Goal: Task Accomplishment & Management: Complete application form

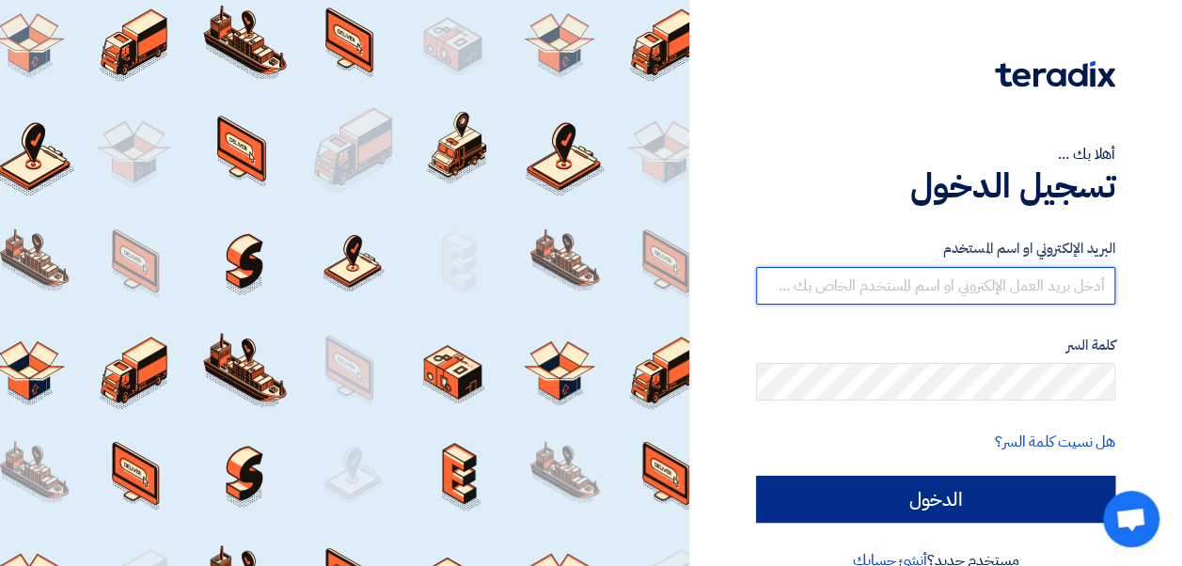
type input "amr.nada@leapeg.com"
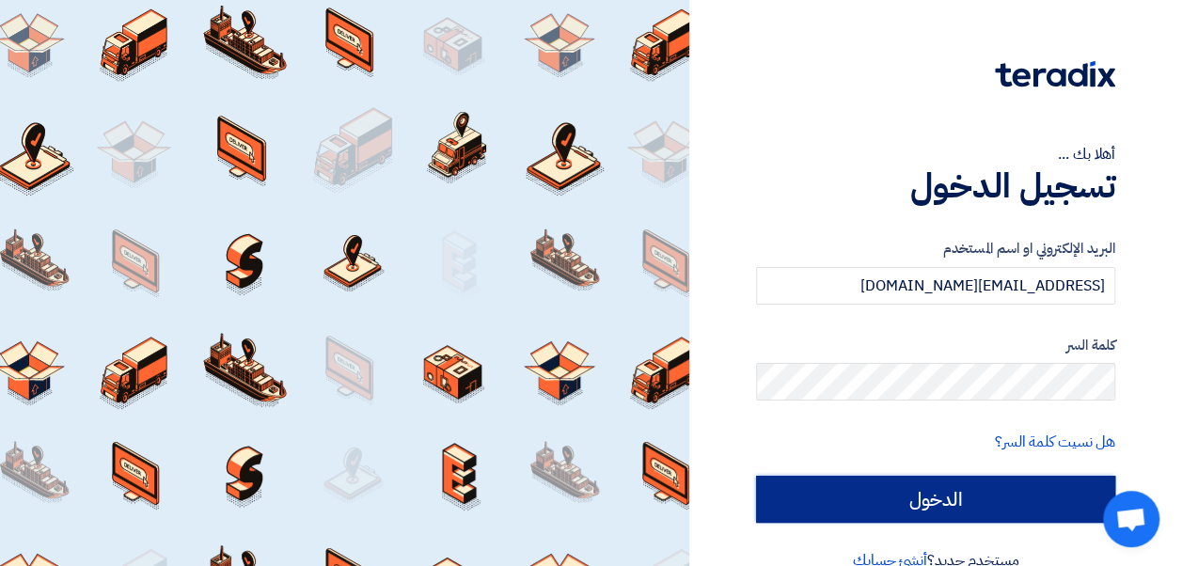
click at [889, 486] on input "الدخول" at bounding box center [935, 499] width 359 height 47
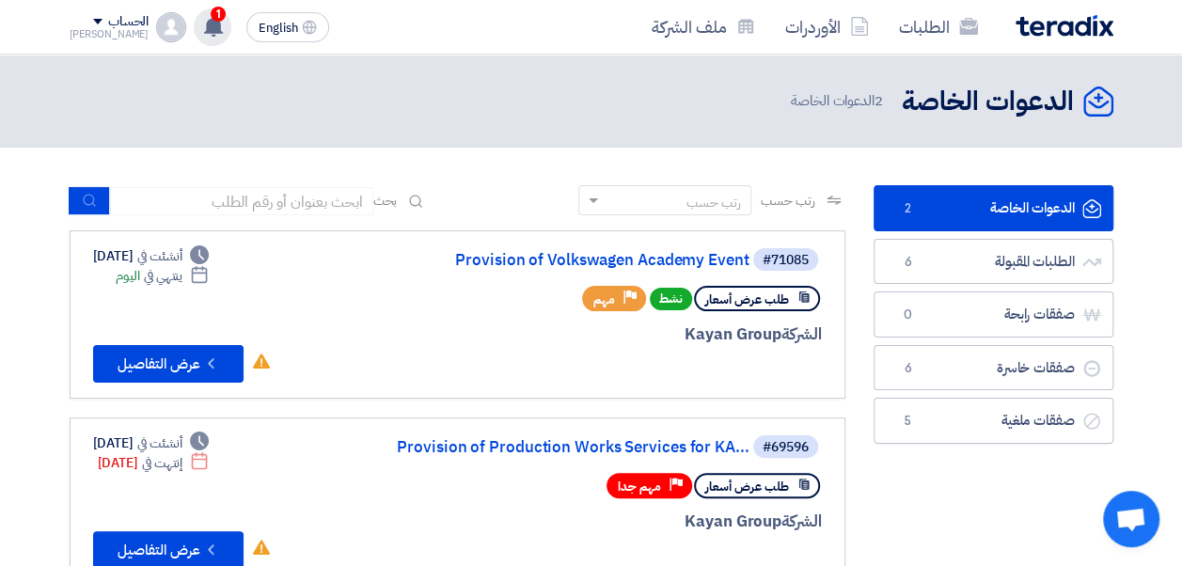
click at [204, 30] on use at bounding box center [213, 26] width 19 height 21
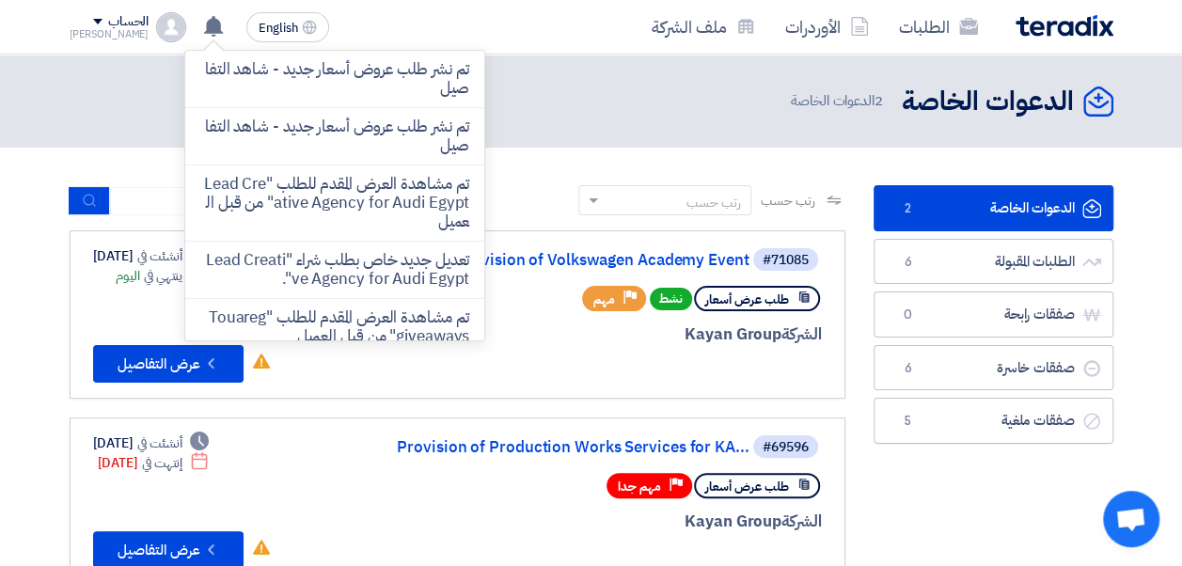
click at [522, 98] on div "الدعوات الخاصة الدعوات الخاصة 2 الدعوات الخاصة" at bounding box center [592, 101] width 1044 height 37
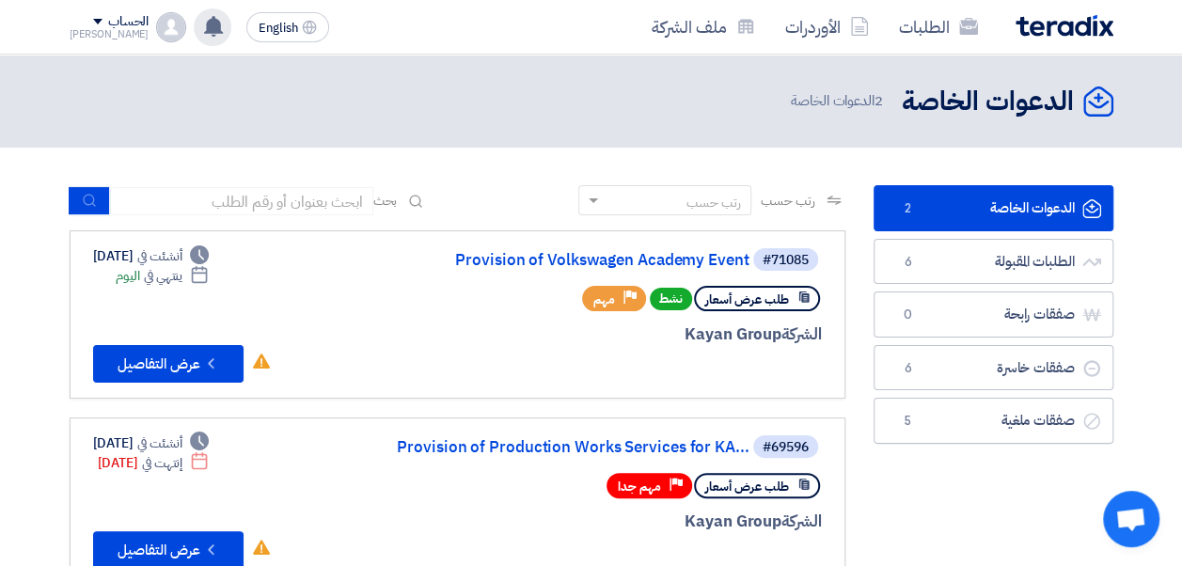
click at [204, 30] on use at bounding box center [213, 26] width 19 height 21
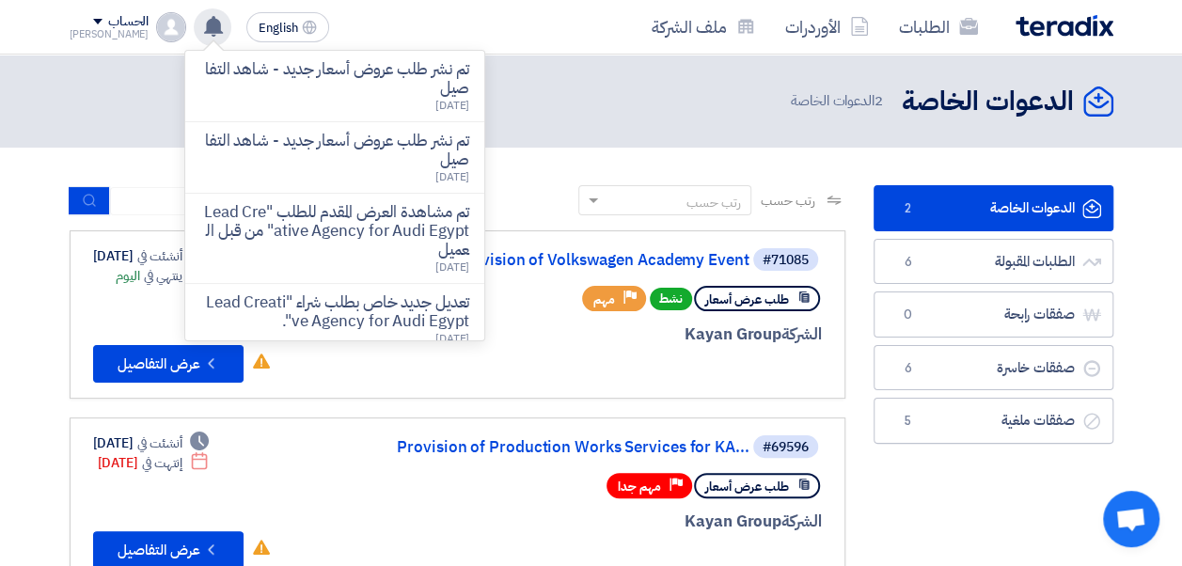
click at [204, 26] on use at bounding box center [213, 26] width 19 height 21
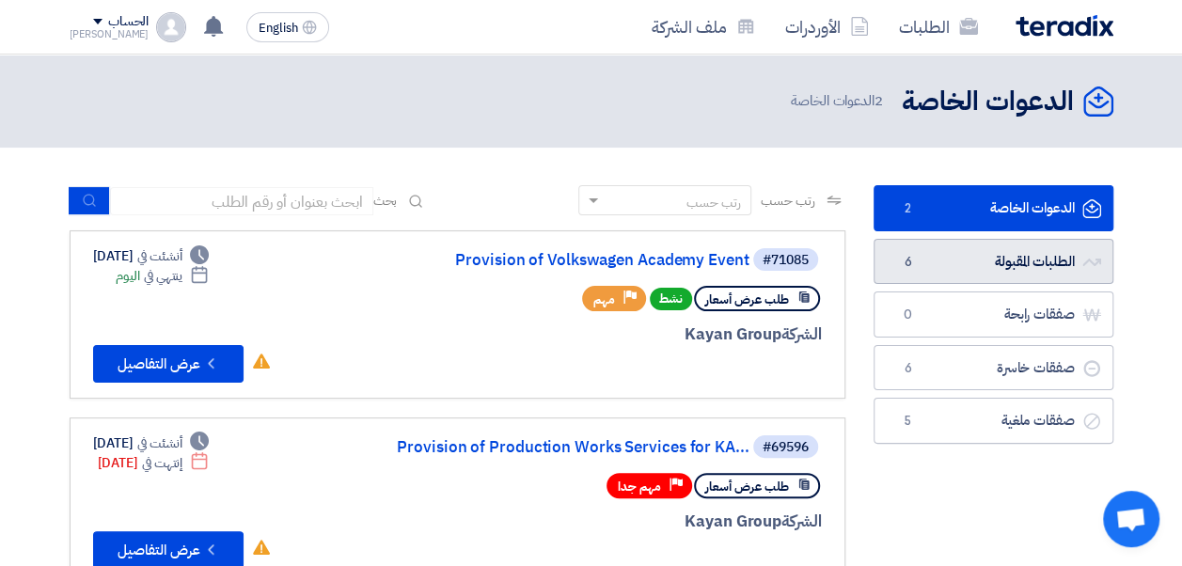
click at [913, 254] on span "6" at bounding box center [908, 262] width 23 height 19
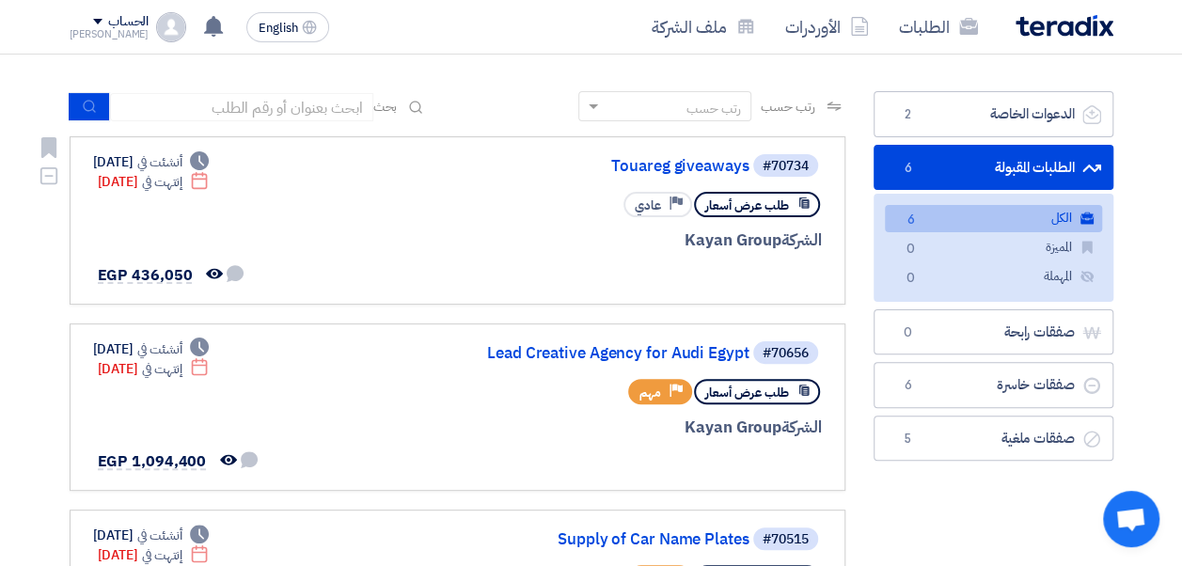
scroll to position [188, 0]
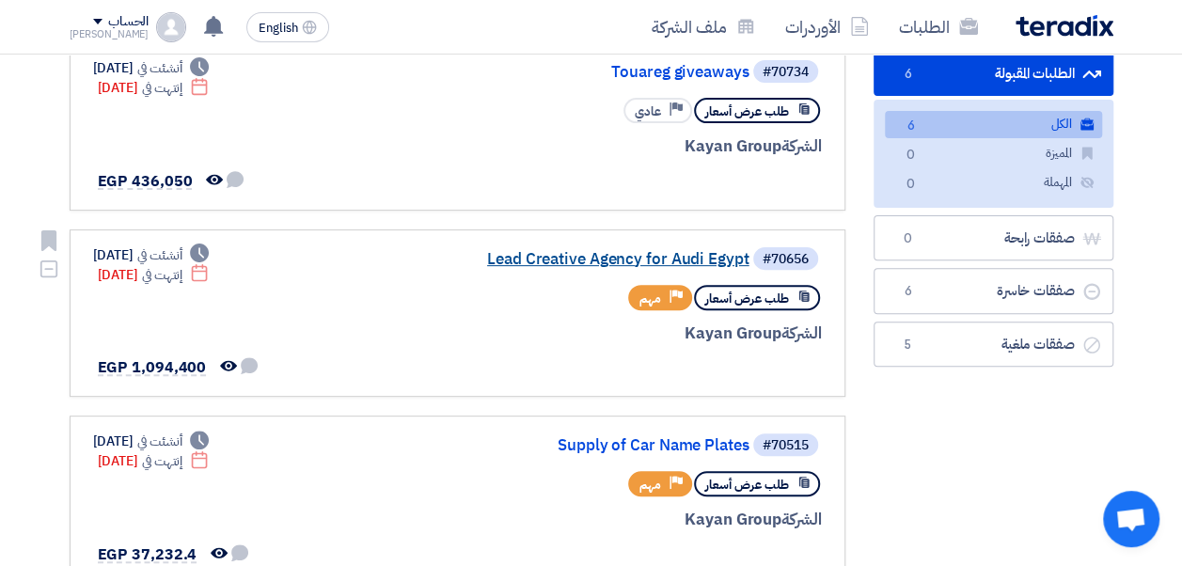
click at [571, 261] on link "Lead Creative Agency for Audi Egypt" at bounding box center [561, 259] width 376 height 17
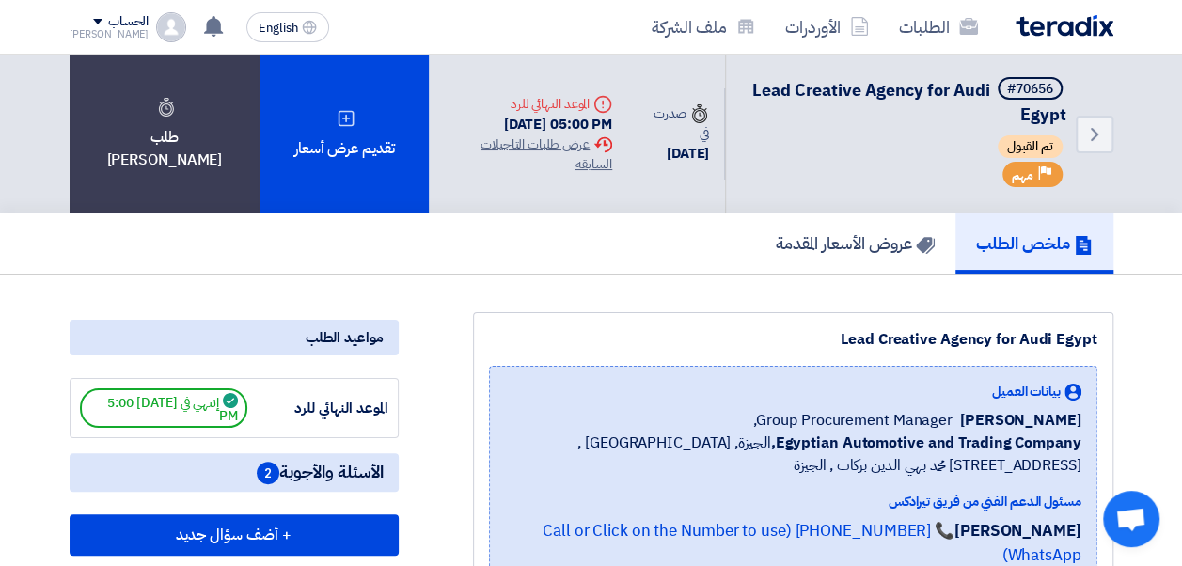
scroll to position [94, 0]
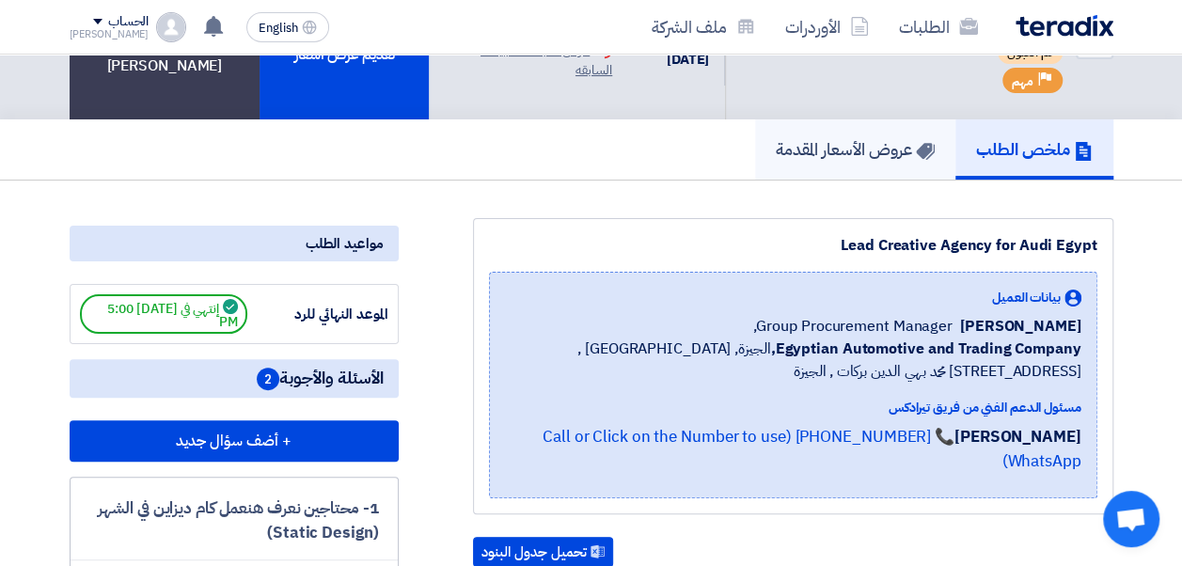
click at [840, 150] on h5 "عروض الأسعار المقدمة" at bounding box center [855, 149] width 159 height 22
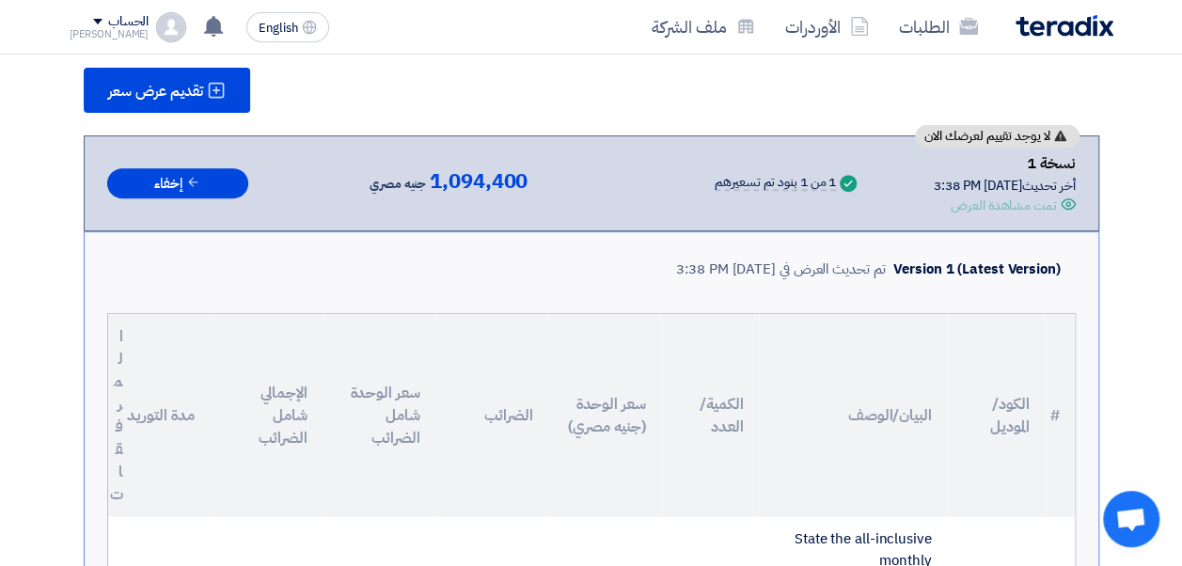
scroll to position [0, 0]
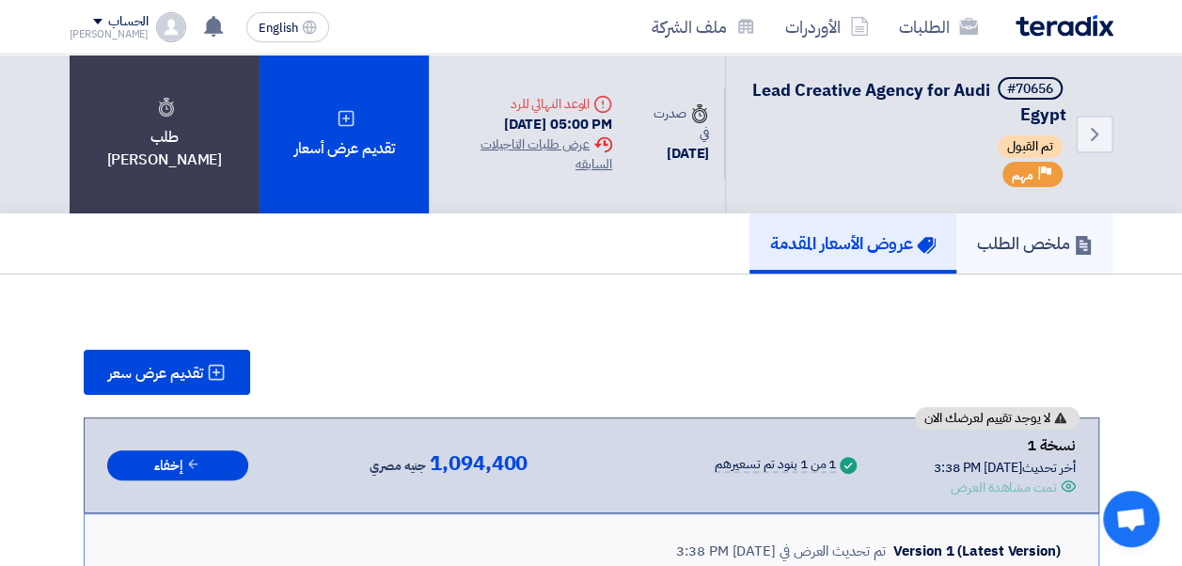
click at [1000, 254] on h5 "ملخص الطلب" at bounding box center [1035, 243] width 116 height 22
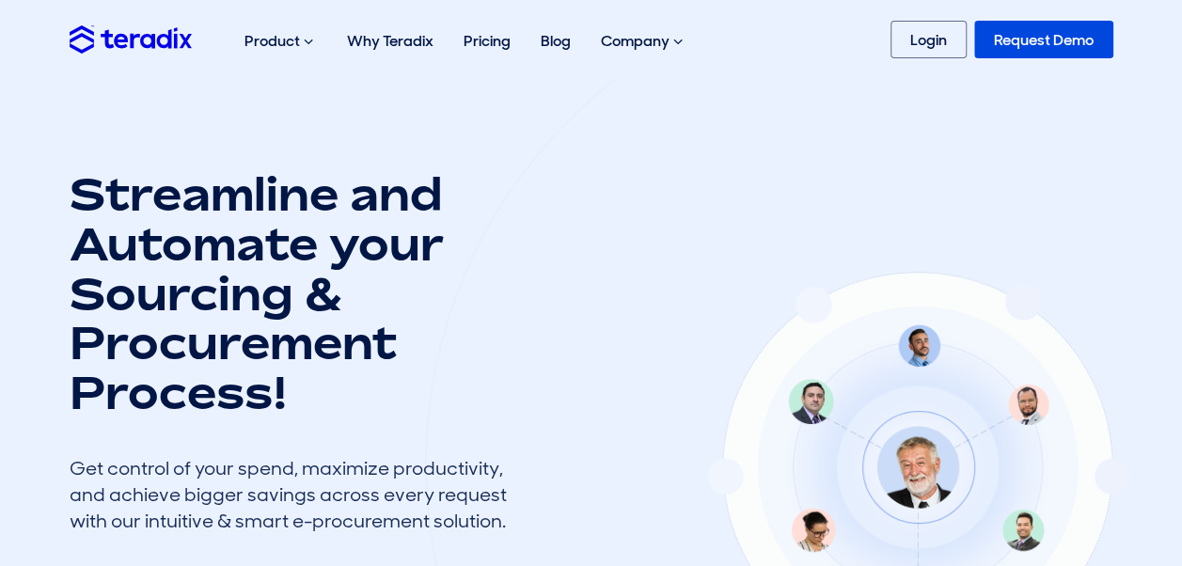
click at [920, 64] on div "Product Purchase Requisition Streamline your requisition process and approvals …" at bounding box center [591, 39] width 1072 height 60
click at [920, 51] on link "Login" at bounding box center [928, 40] width 76 height 38
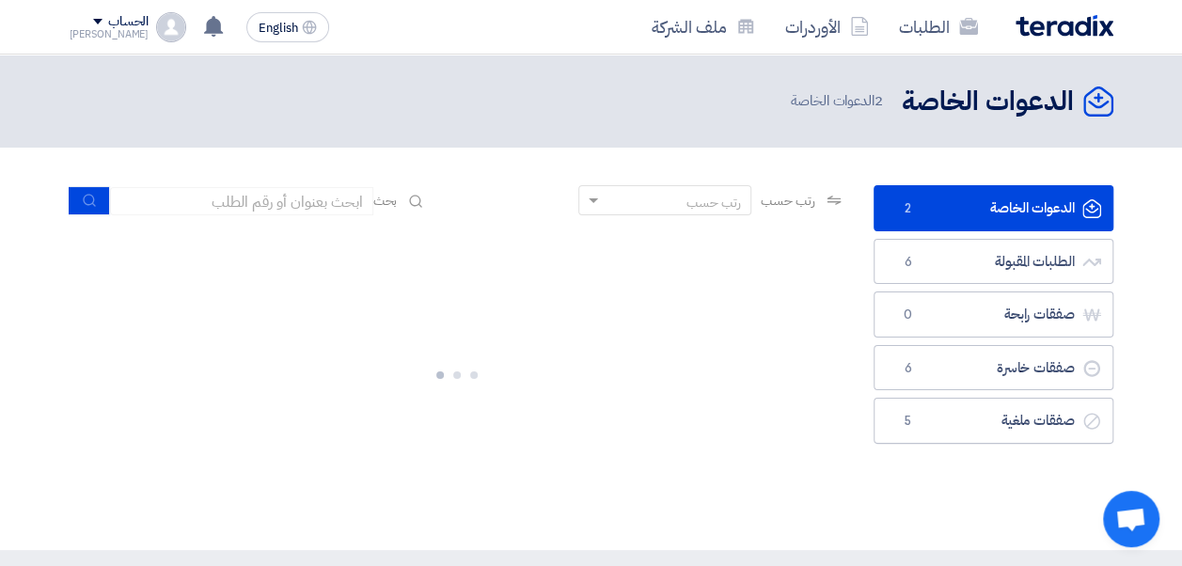
click at [78, 19] on div "الحساب" at bounding box center [110, 22] width 80 height 16
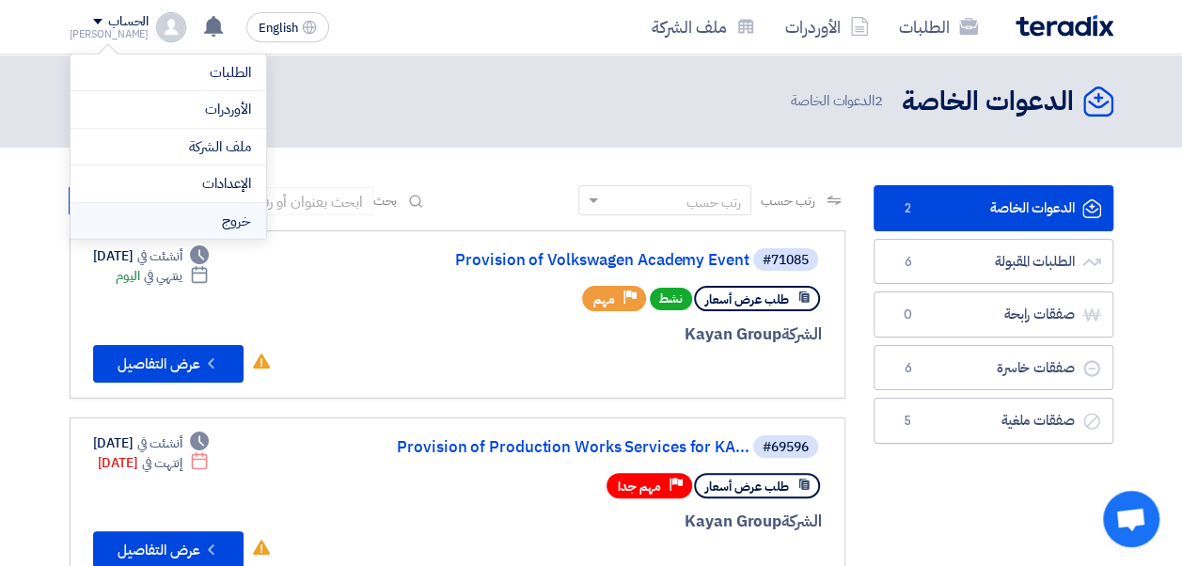
click at [189, 218] on li "خروج" at bounding box center [169, 221] width 196 height 37
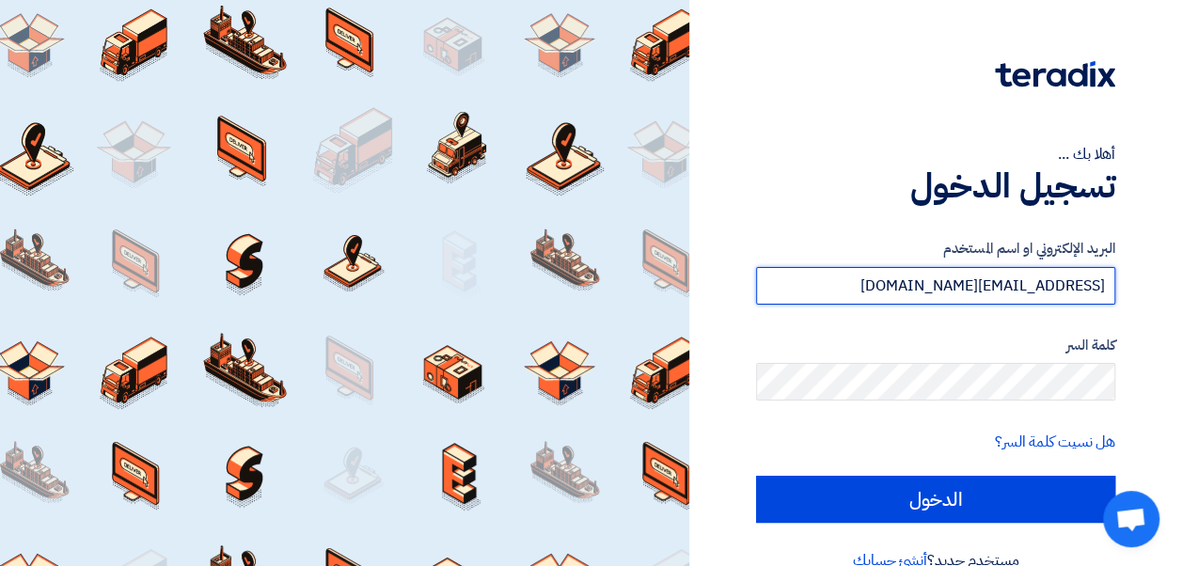
click at [835, 292] on input "amr.nada@leapeg.com" at bounding box center [935, 286] width 359 height 38
type input "osama.abdelaziz@leapeg.com"
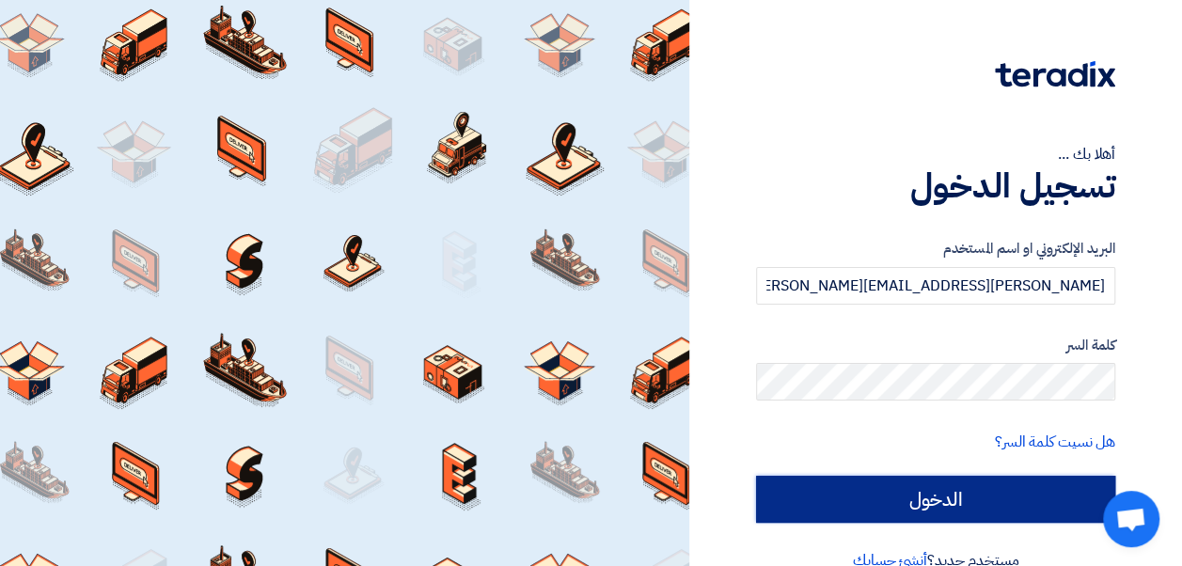
click at [869, 482] on input "الدخول" at bounding box center [935, 499] width 359 height 47
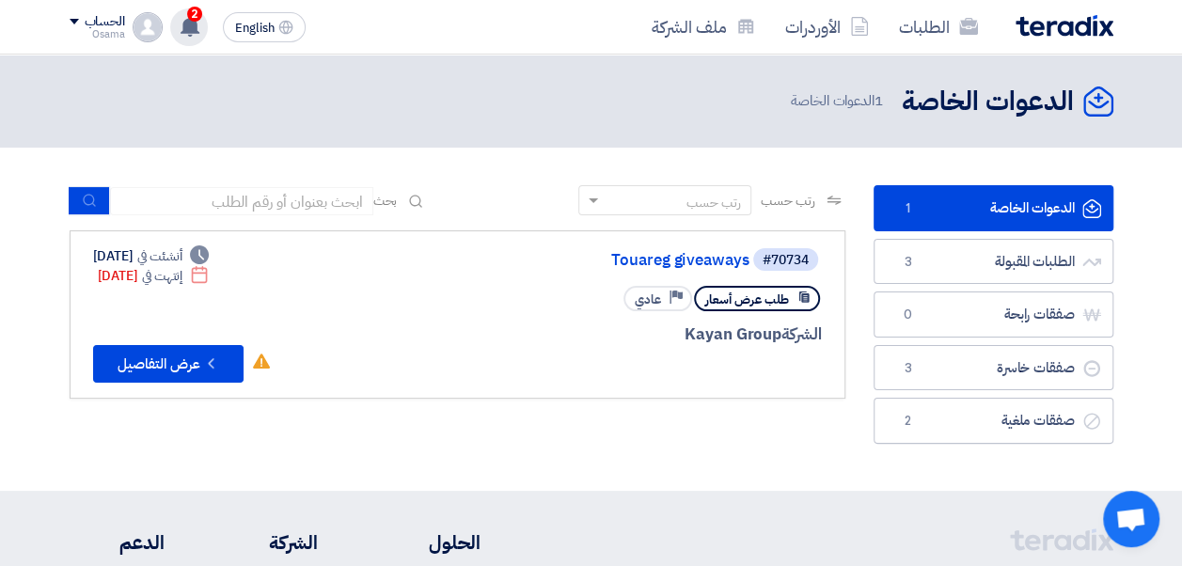
click at [190, 22] on use at bounding box center [190, 26] width 19 height 21
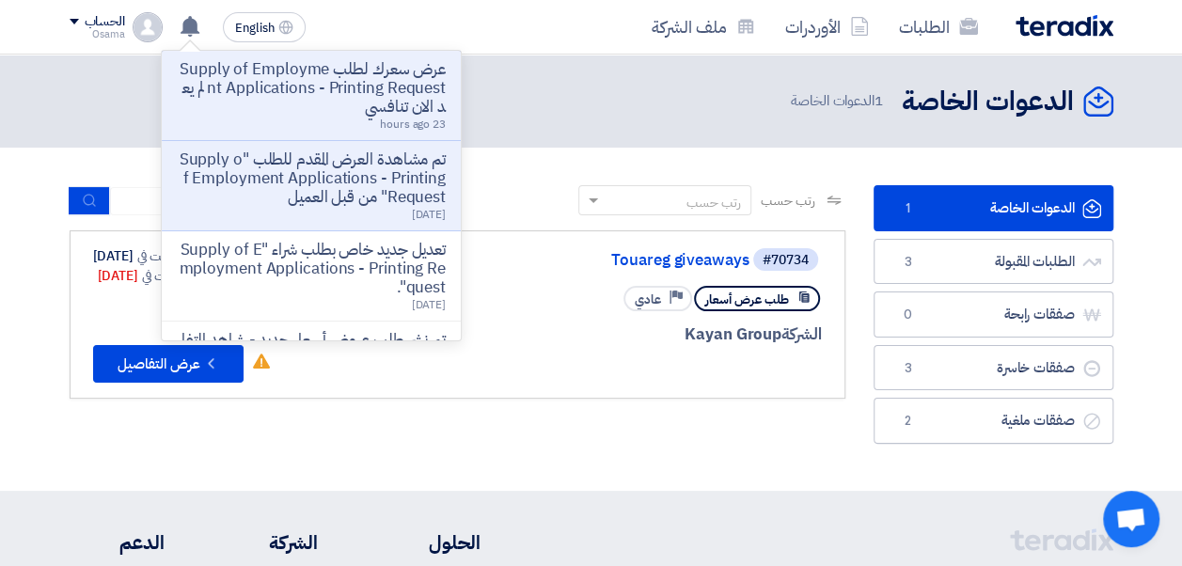
click at [343, 141] on li "تم مشاهدة العرض المقدم للطلب "Supply of Employment Applications - Printing Requ…" at bounding box center [311, 186] width 299 height 90
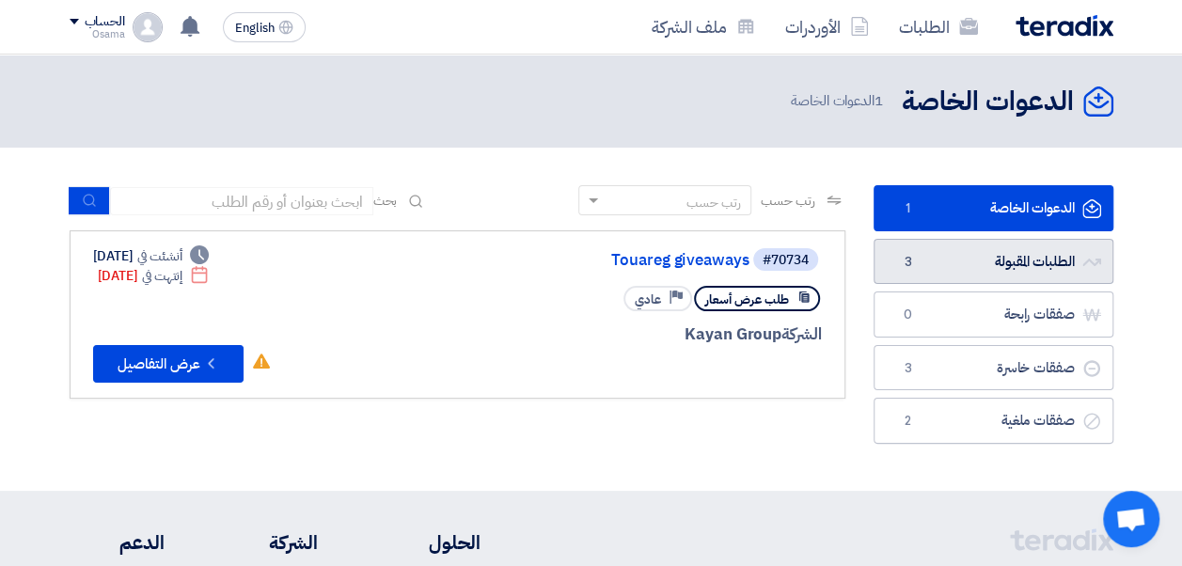
click at [982, 251] on link "الطلبات المقبولة الطلبات المقبولة 3" at bounding box center [993, 262] width 240 height 46
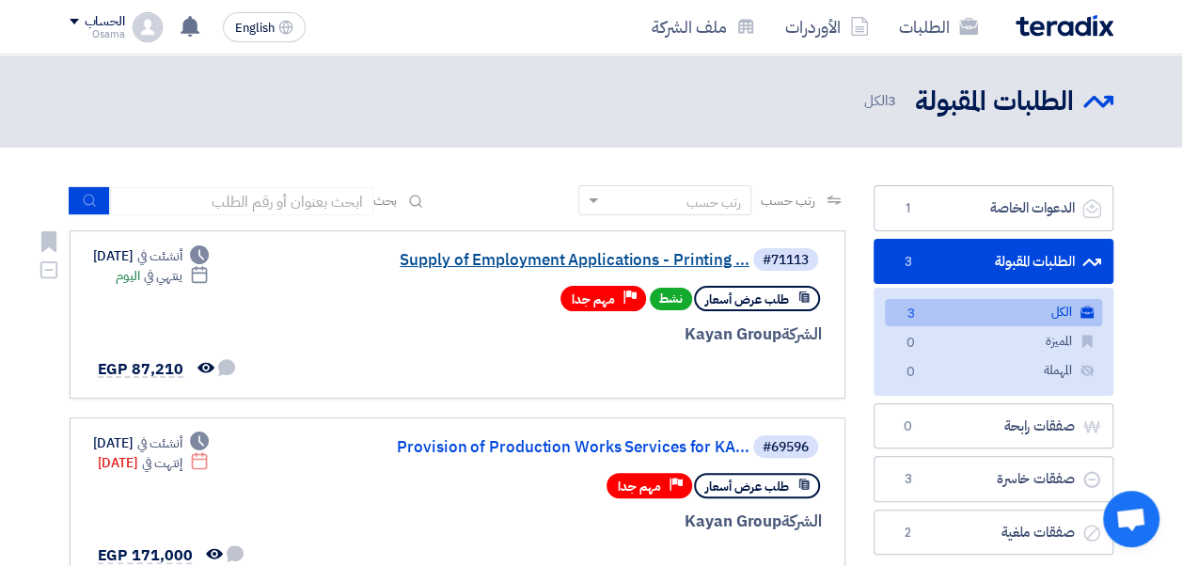
click at [678, 264] on link "Supply of Employment Applications - Printing ..." at bounding box center [561, 260] width 376 height 17
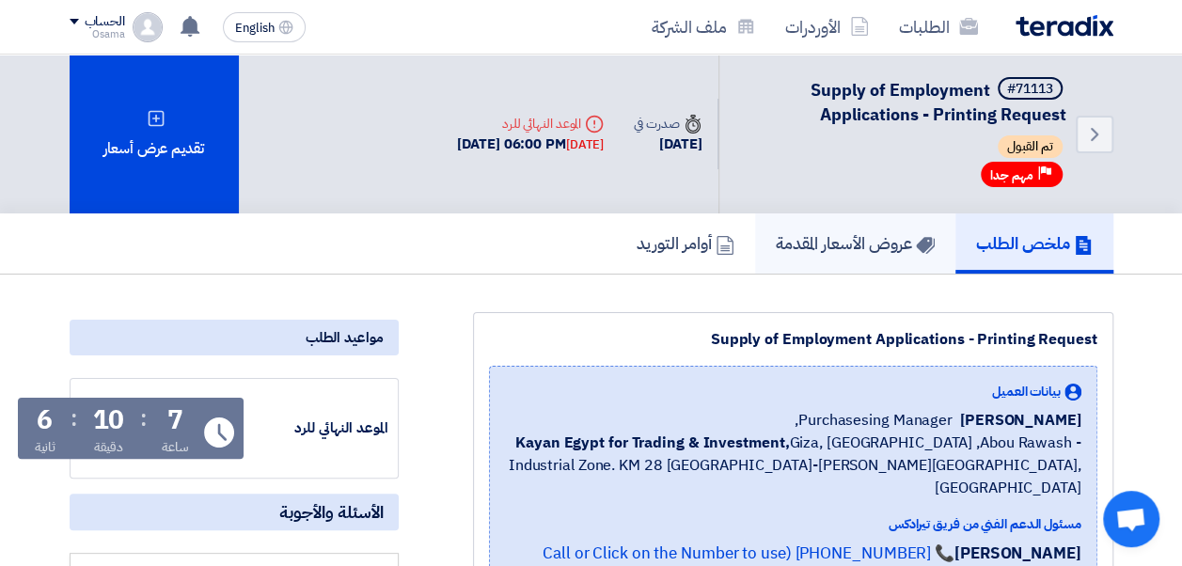
click at [876, 237] on h5 "عروض الأسعار المقدمة" at bounding box center [855, 243] width 159 height 22
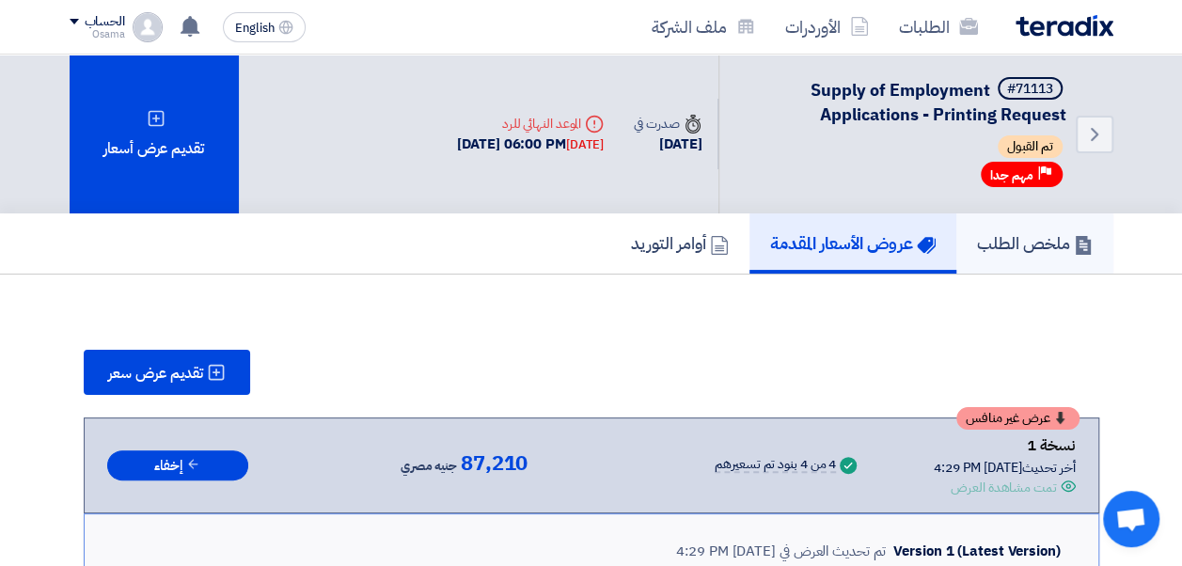
click at [1021, 257] on link "ملخص الطلب" at bounding box center [1034, 243] width 157 height 60
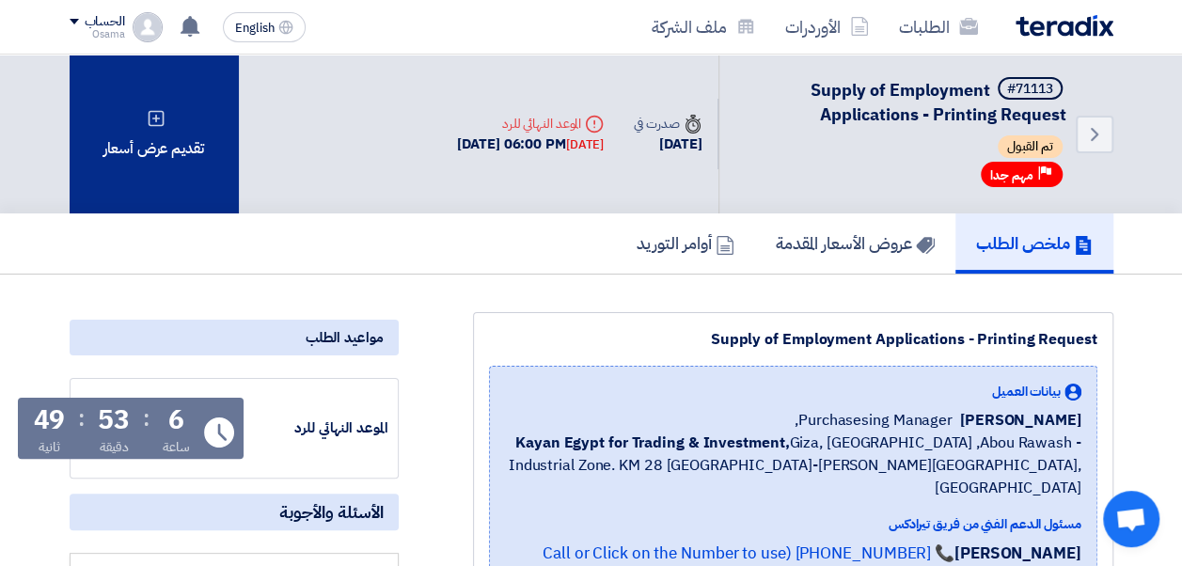
click at [197, 174] on div "تقديم عرض أسعار" at bounding box center [154, 134] width 169 height 159
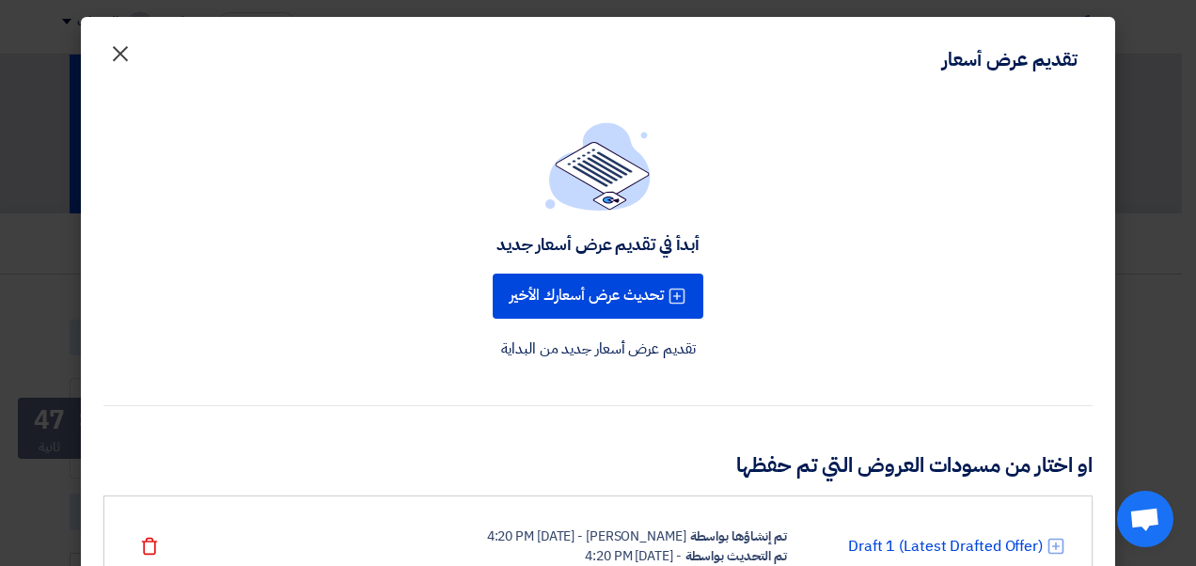
click at [122, 58] on span "×" at bounding box center [120, 52] width 23 height 56
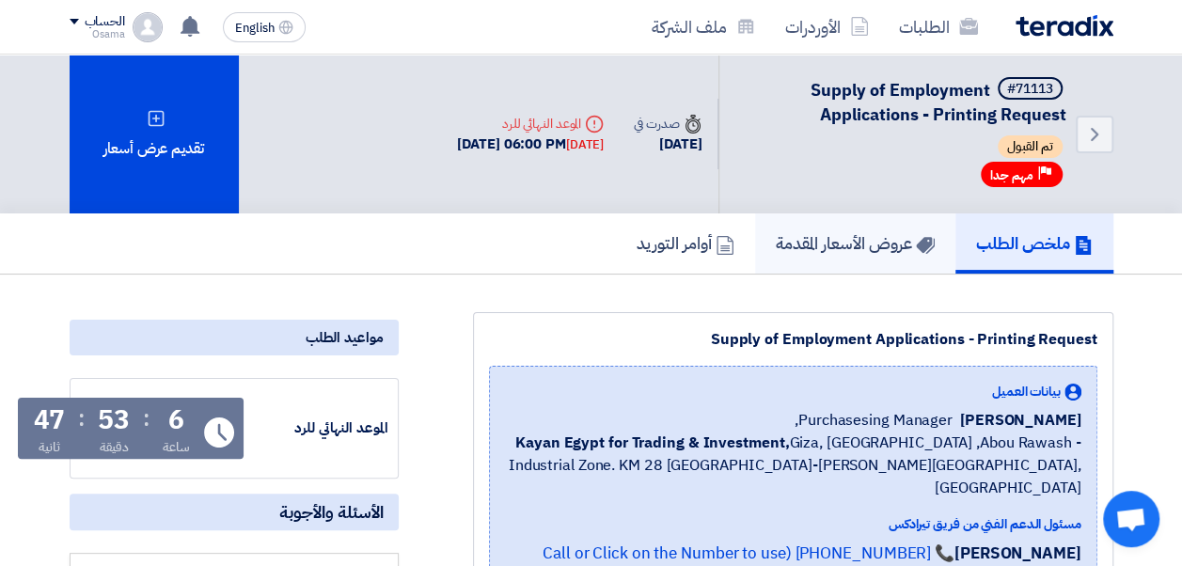
click at [820, 224] on link "عروض الأسعار المقدمة" at bounding box center [855, 243] width 200 height 60
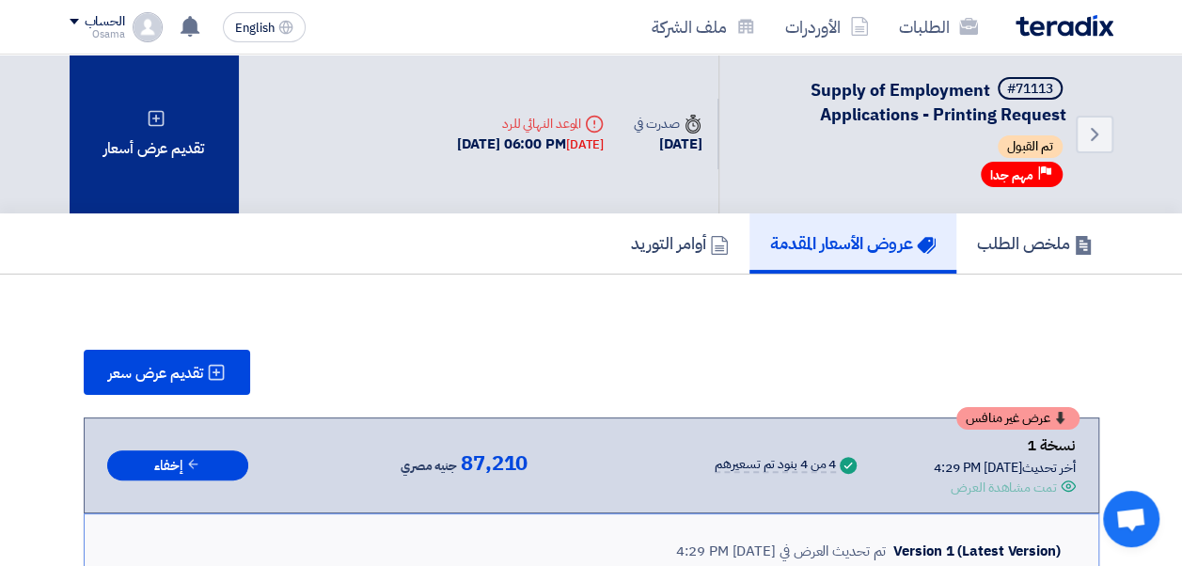
click at [202, 144] on div "تقديم عرض أسعار" at bounding box center [154, 134] width 169 height 159
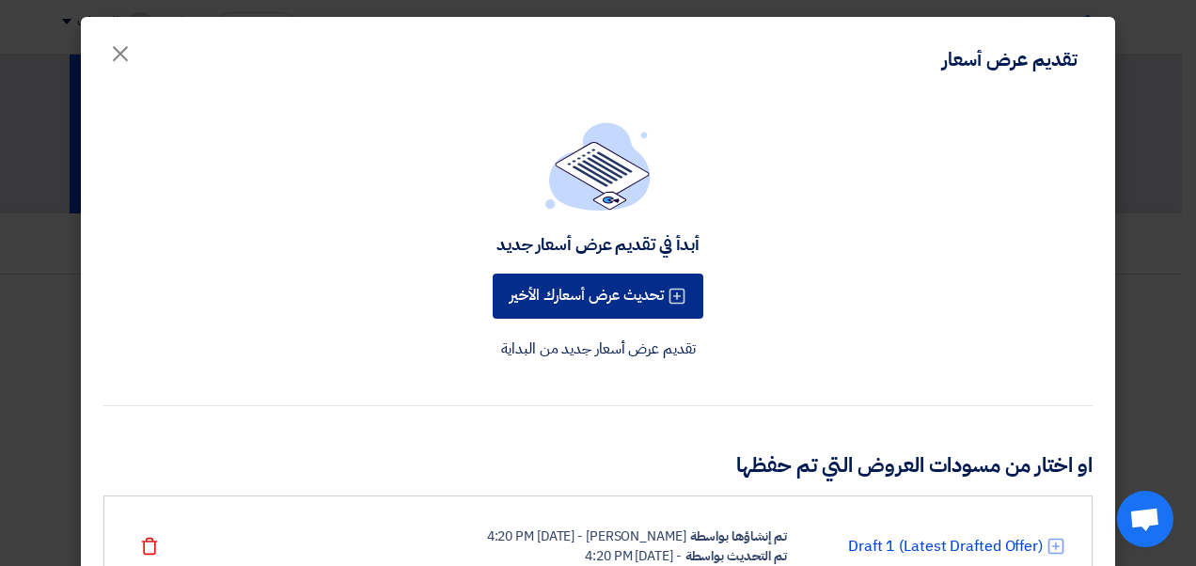
click at [602, 305] on button "تحديث عرض أسعارك الأخير" at bounding box center [598, 296] width 211 height 45
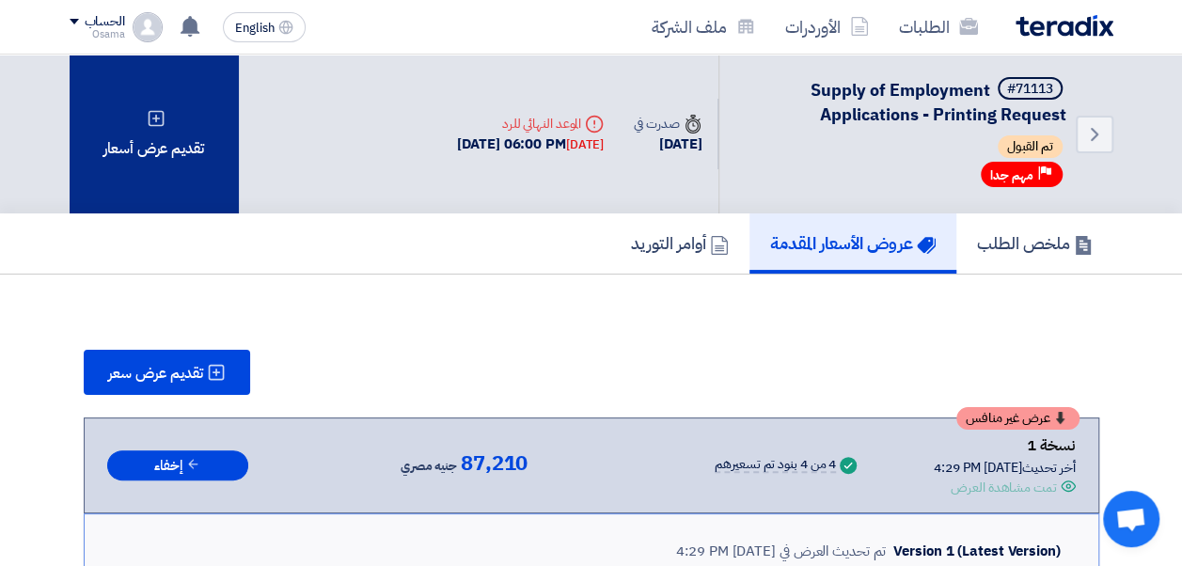
click at [223, 139] on div "تقديم عرض أسعار" at bounding box center [154, 134] width 169 height 159
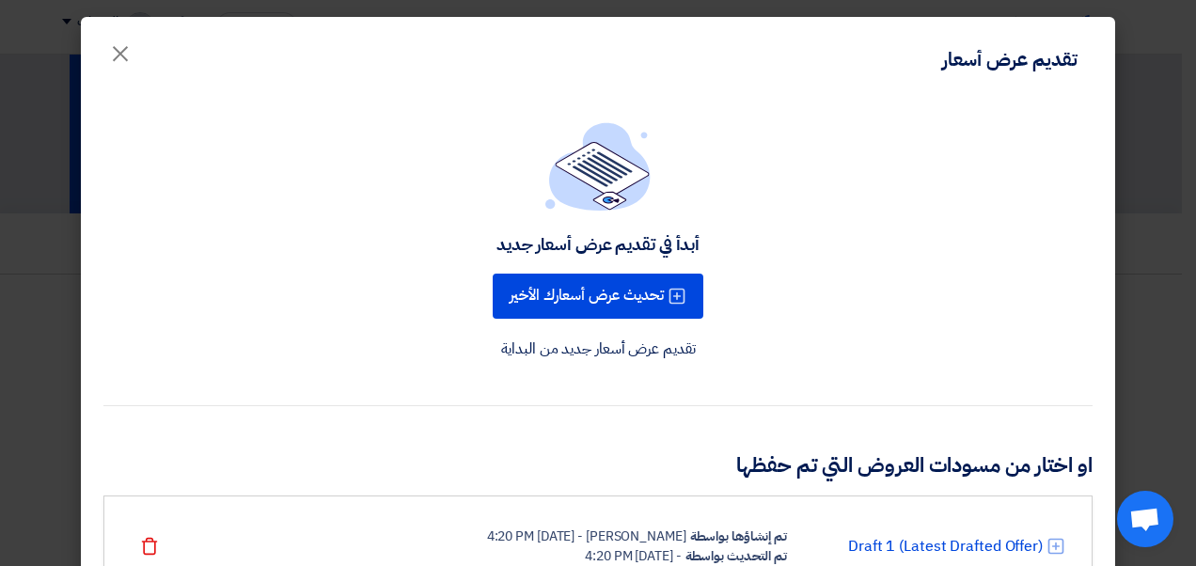
click at [617, 352] on link "تقديم عرض أسعار جديد من البداية" at bounding box center [598, 349] width 195 height 23
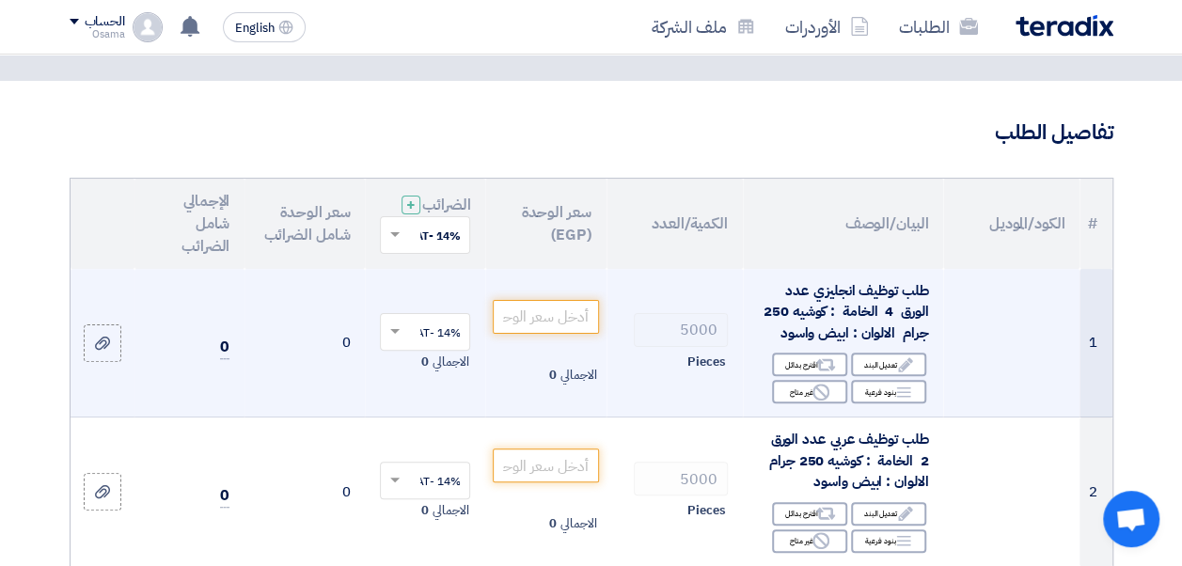
scroll to position [188, 0]
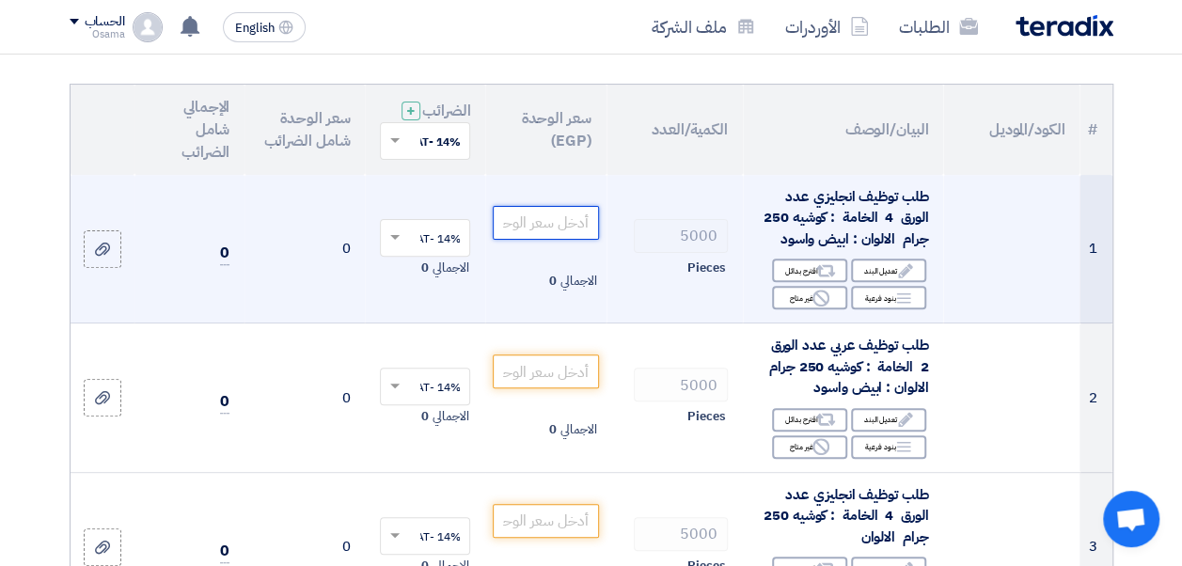
click at [536, 232] on input "number" at bounding box center [545, 223] width 105 height 34
type input "4.1"
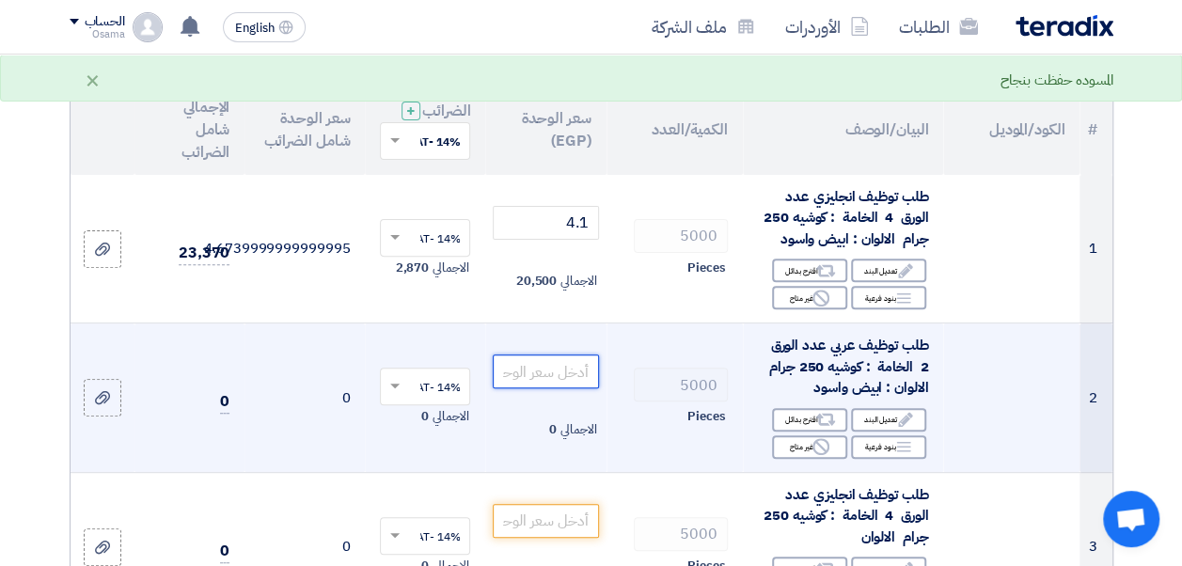
click at [555, 387] on input "number" at bounding box center [545, 371] width 105 height 34
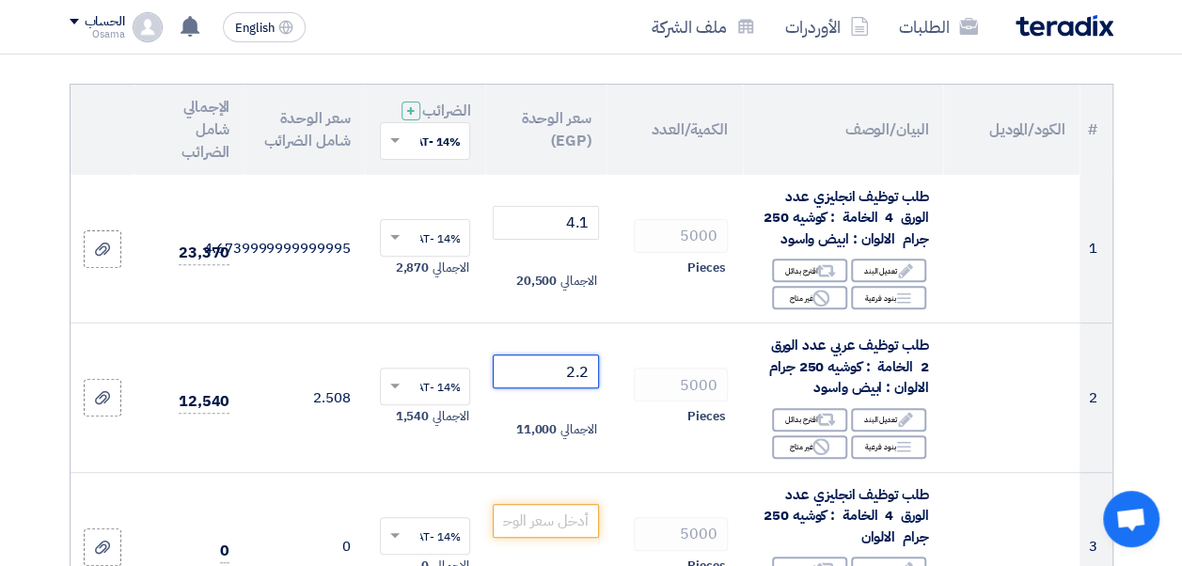
type input "2.2"
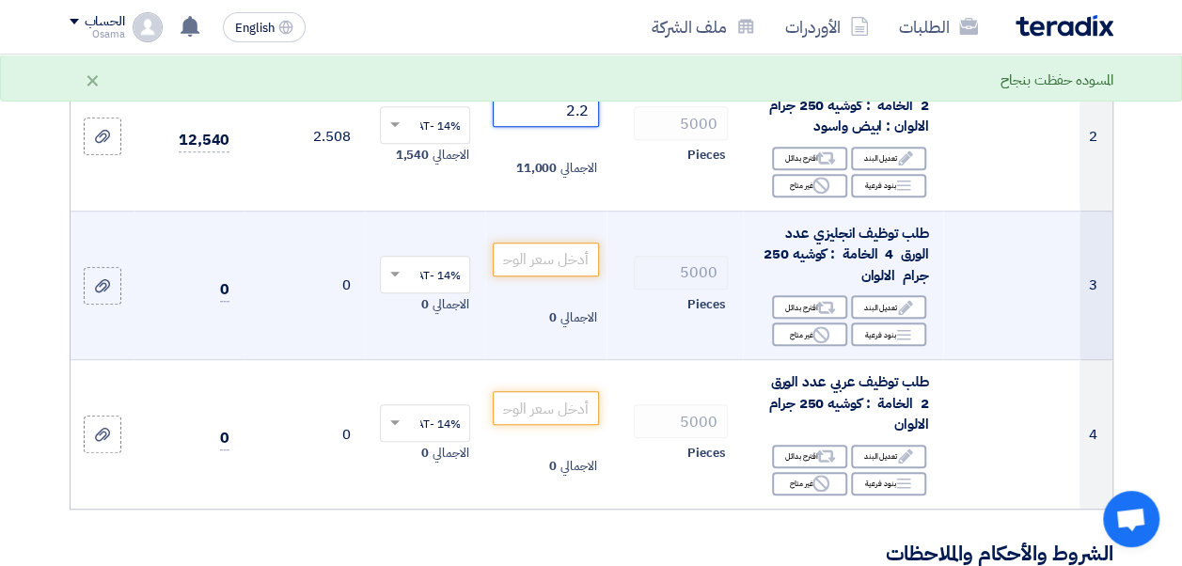
scroll to position [470, 0]
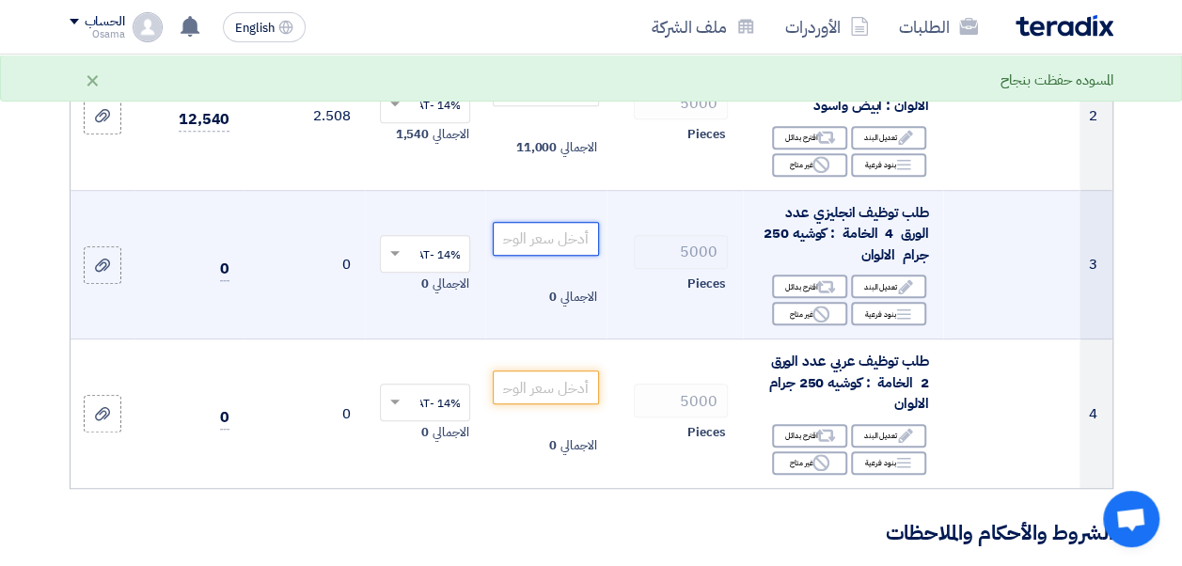
click at [564, 254] on input "number" at bounding box center [545, 239] width 105 height 34
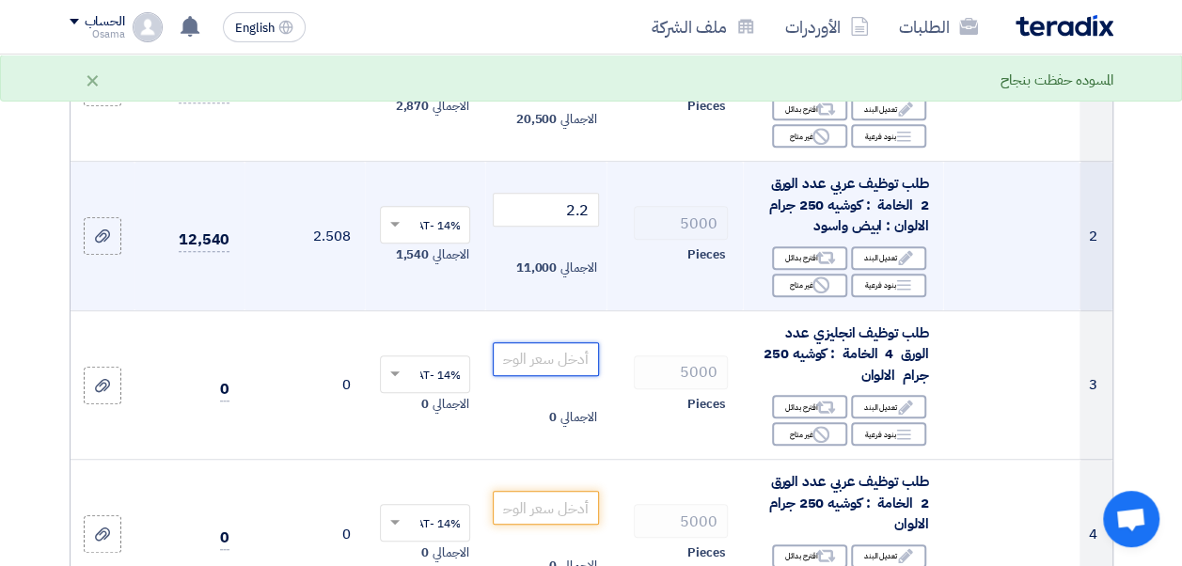
scroll to position [376, 0]
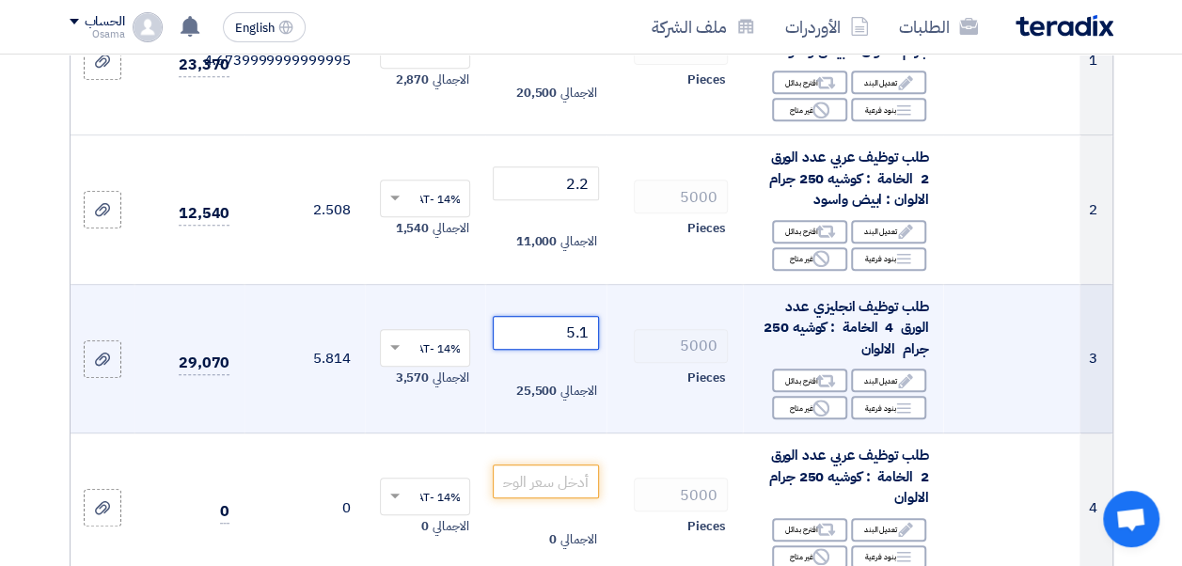
type input "5.1"
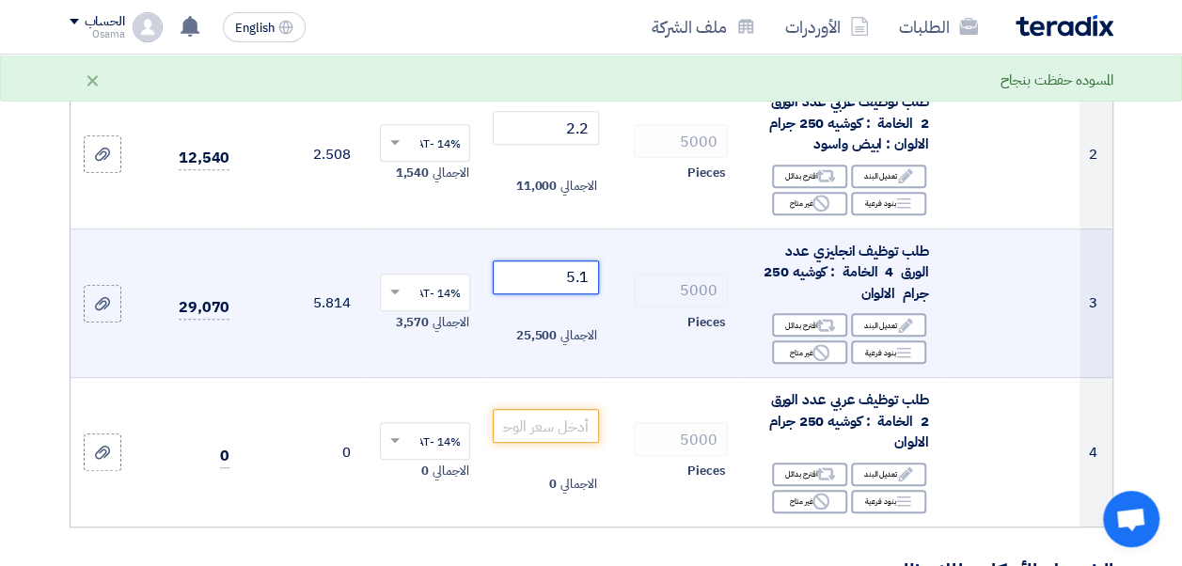
scroll to position [470, 0]
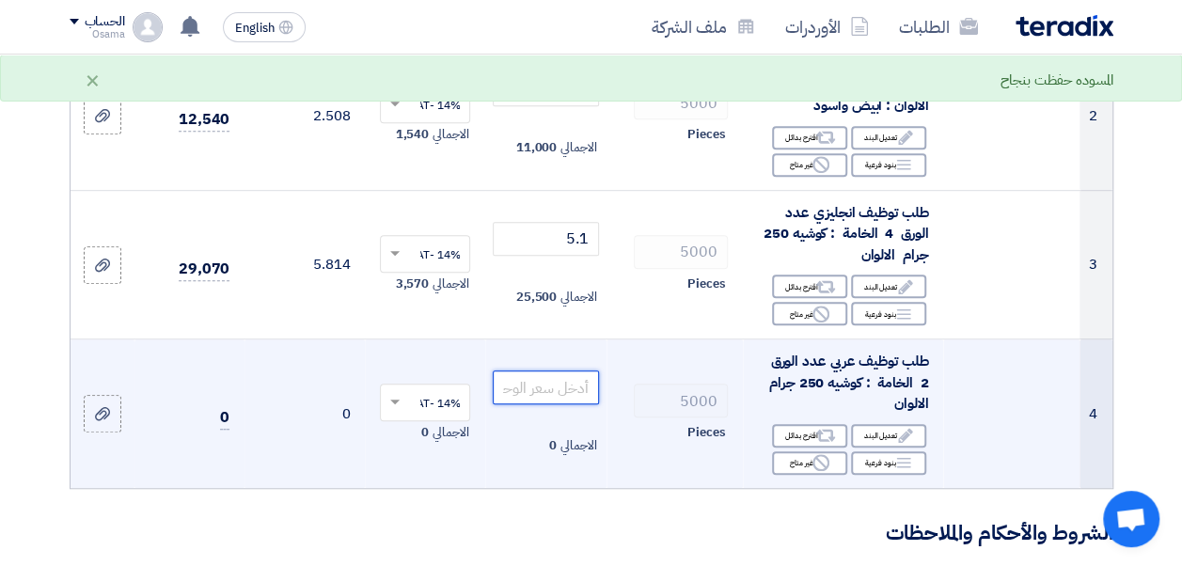
click at [580, 401] on input "number" at bounding box center [545, 387] width 105 height 34
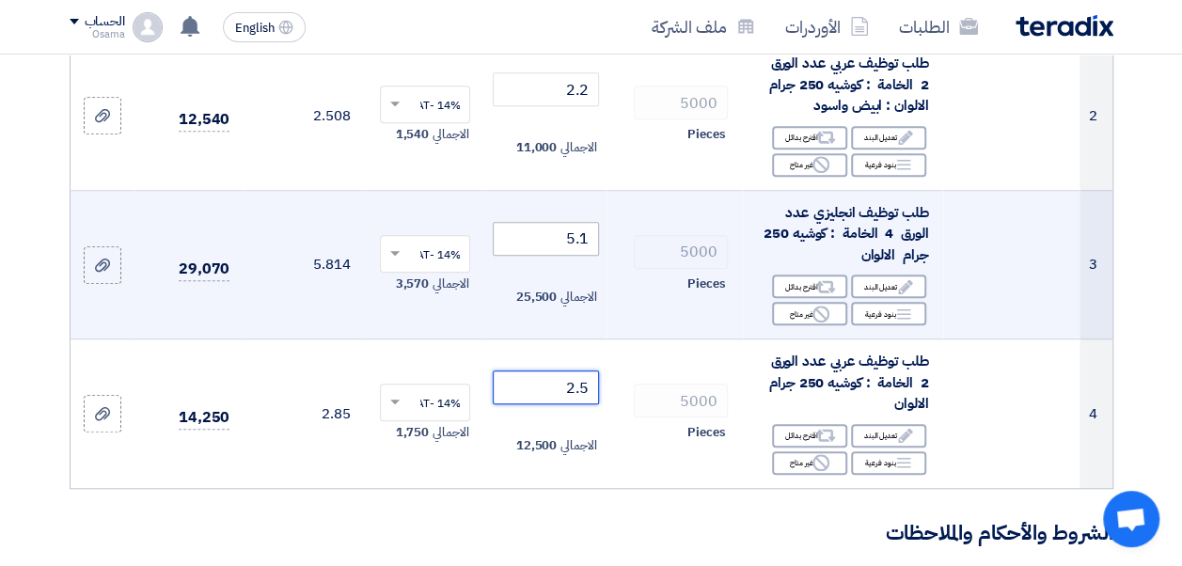
type input "2.5"
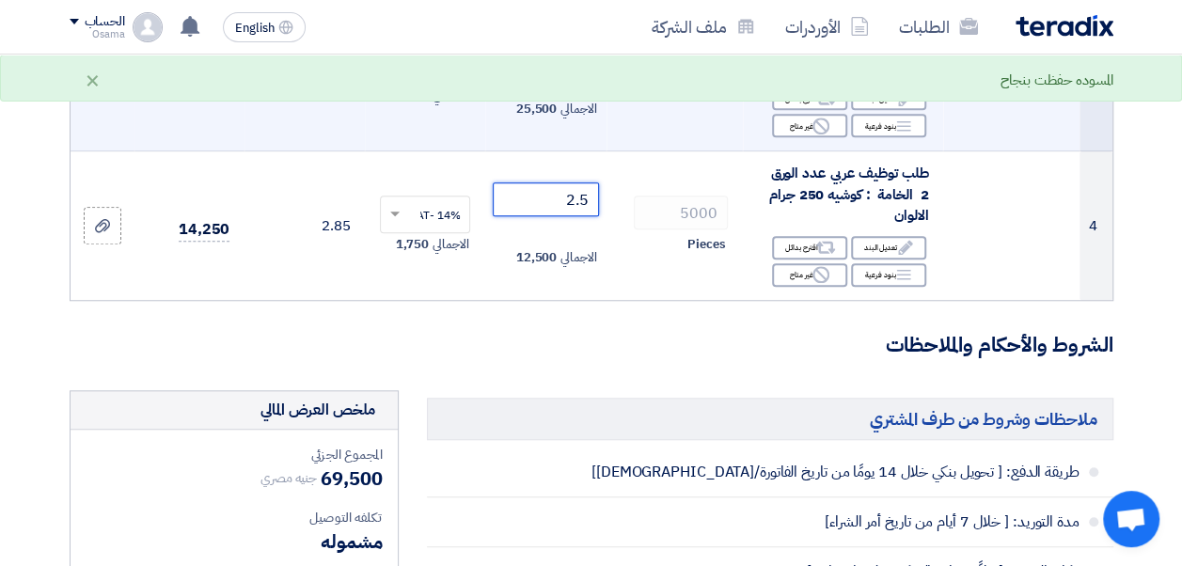
scroll to position [752, 0]
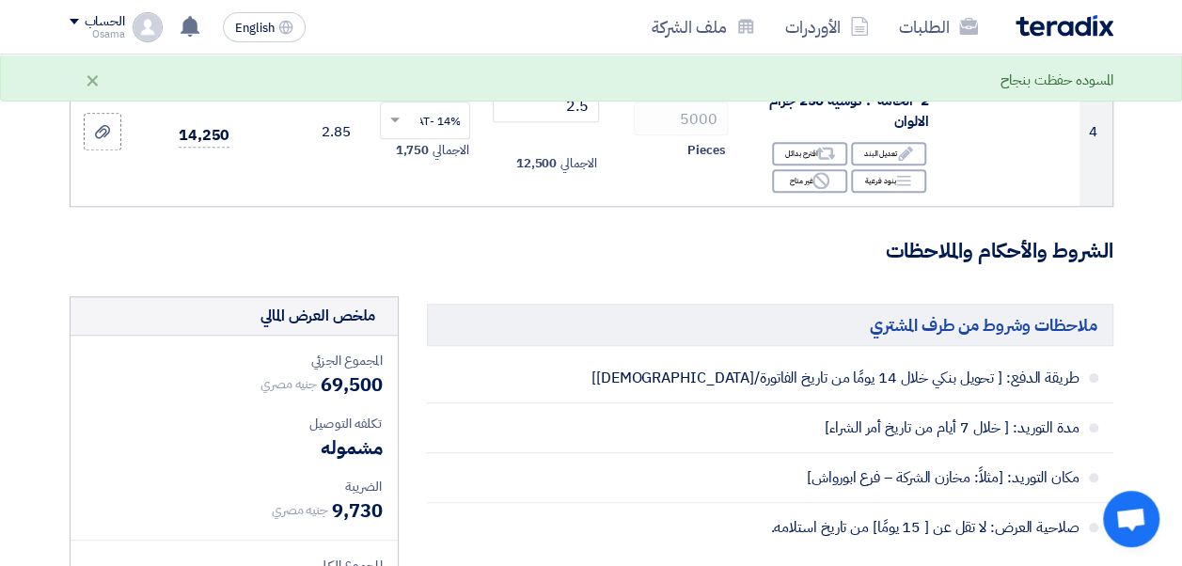
click at [611, 292] on form "تفاصيل الطلب # الكود/الموديل البيان/الوصف الكمية/العدد سعر الوحدة (EGP) الضرائب…" at bounding box center [592, 367] width 1044 height 1814
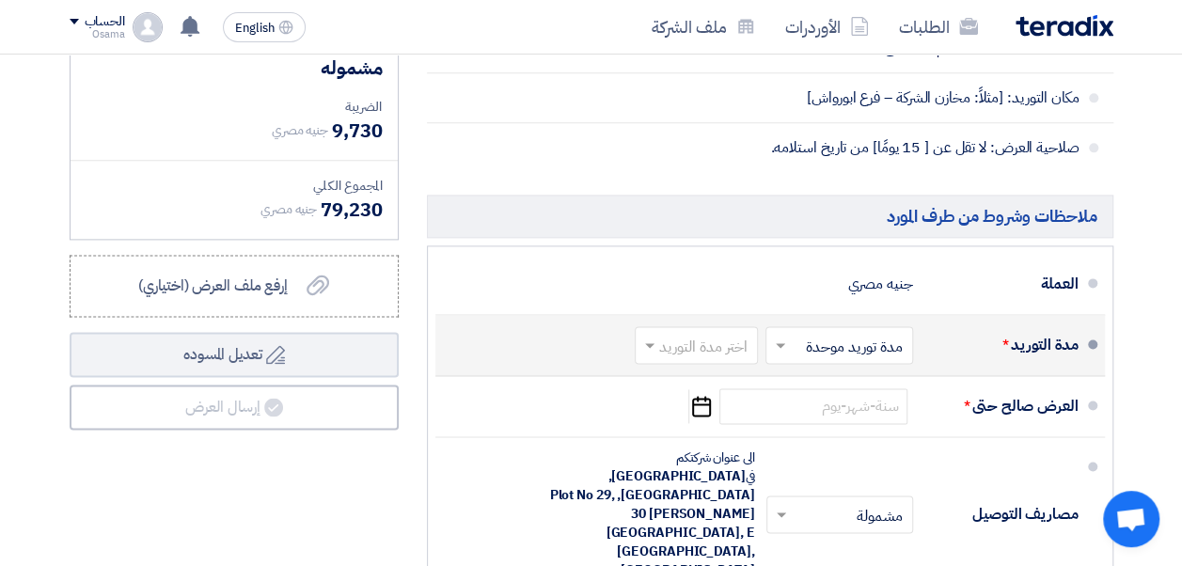
scroll to position [1222, 0]
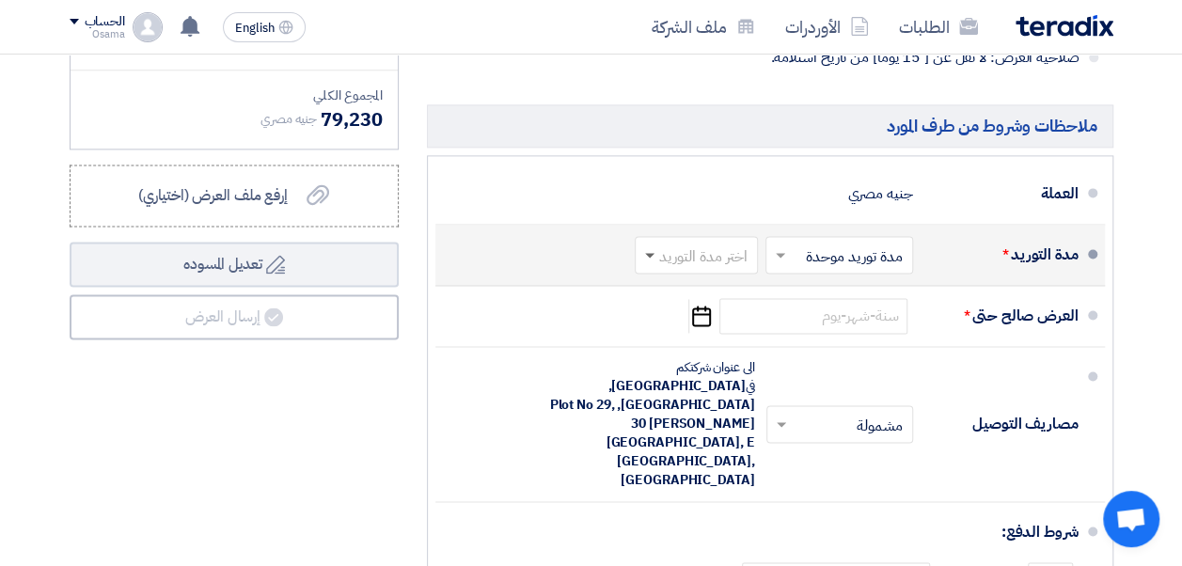
click at [653, 260] on span at bounding box center [649, 256] width 9 height 7
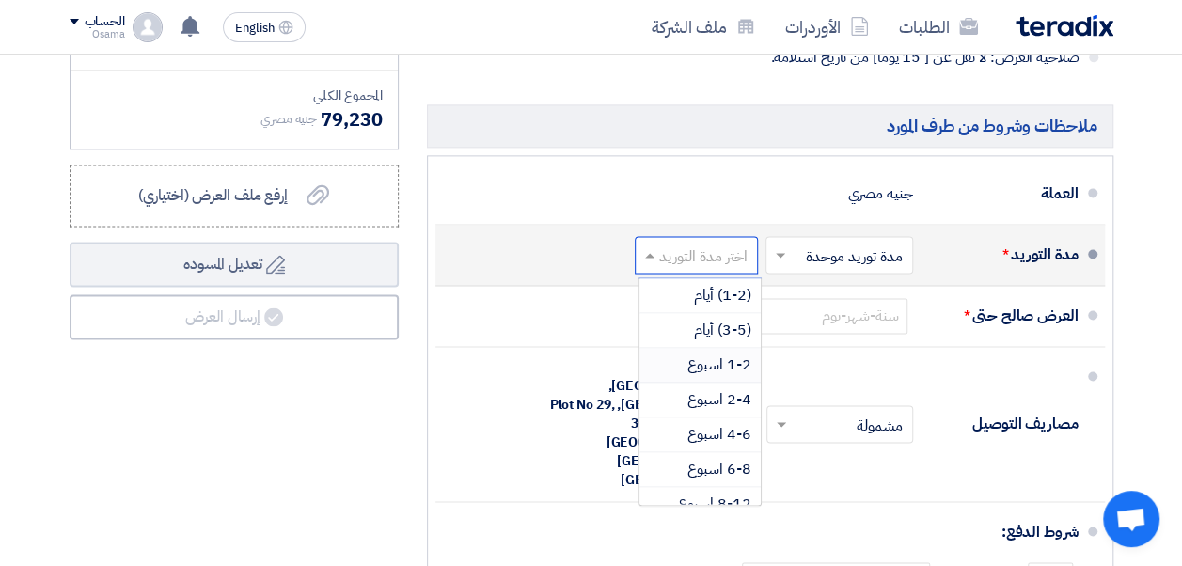
click at [710, 374] on span "1-2 اسبوع" at bounding box center [719, 365] width 64 height 23
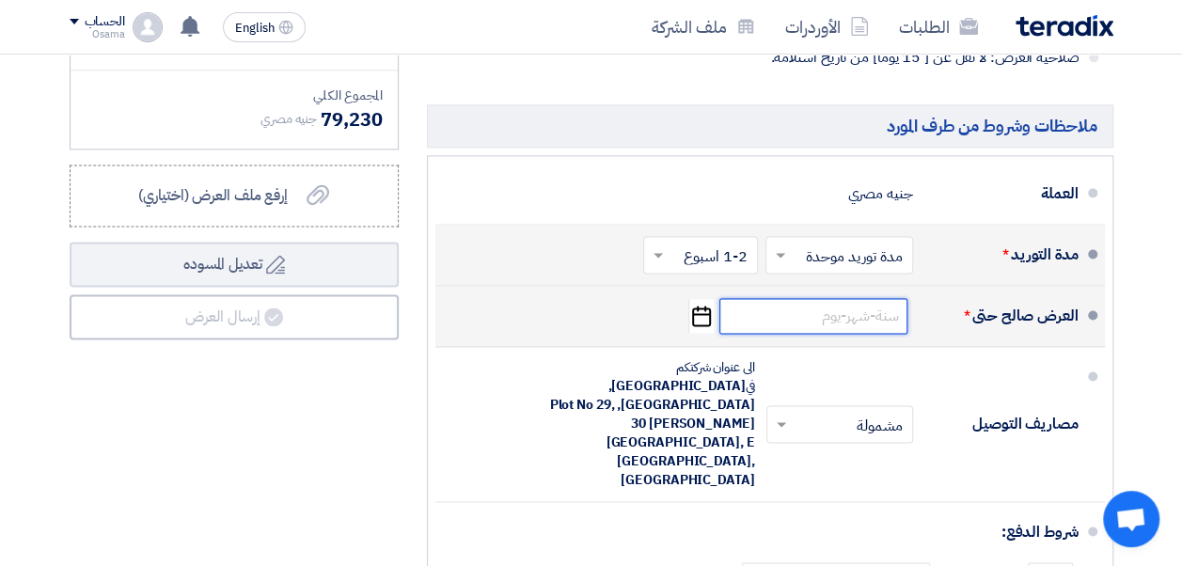
click at [791, 331] on input at bounding box center [813, 316] width 188 height 36
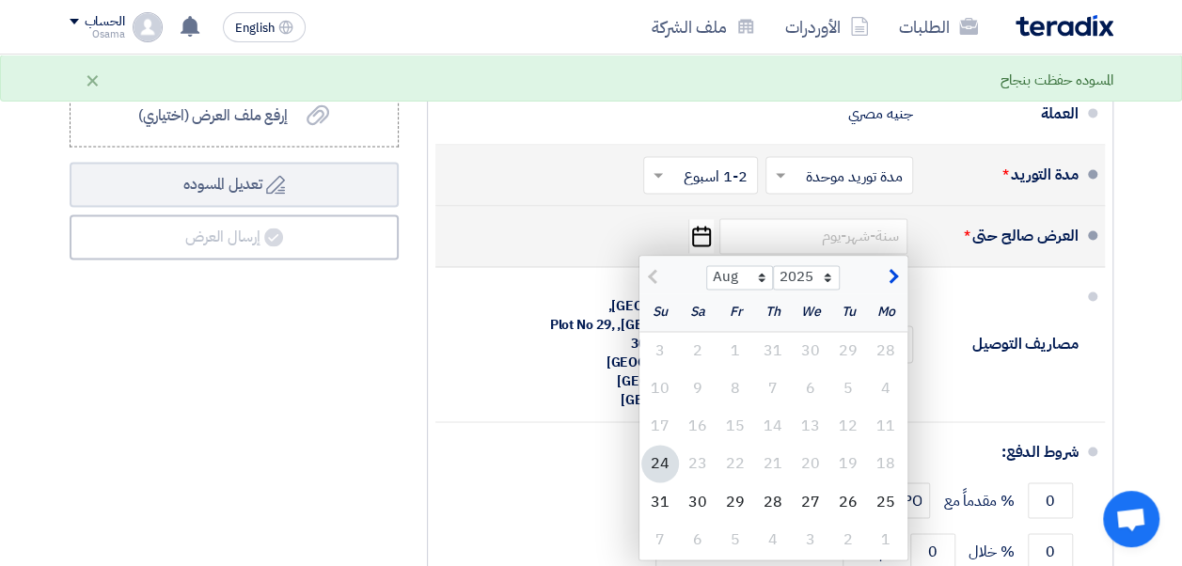
scroll to position [1410, 0]
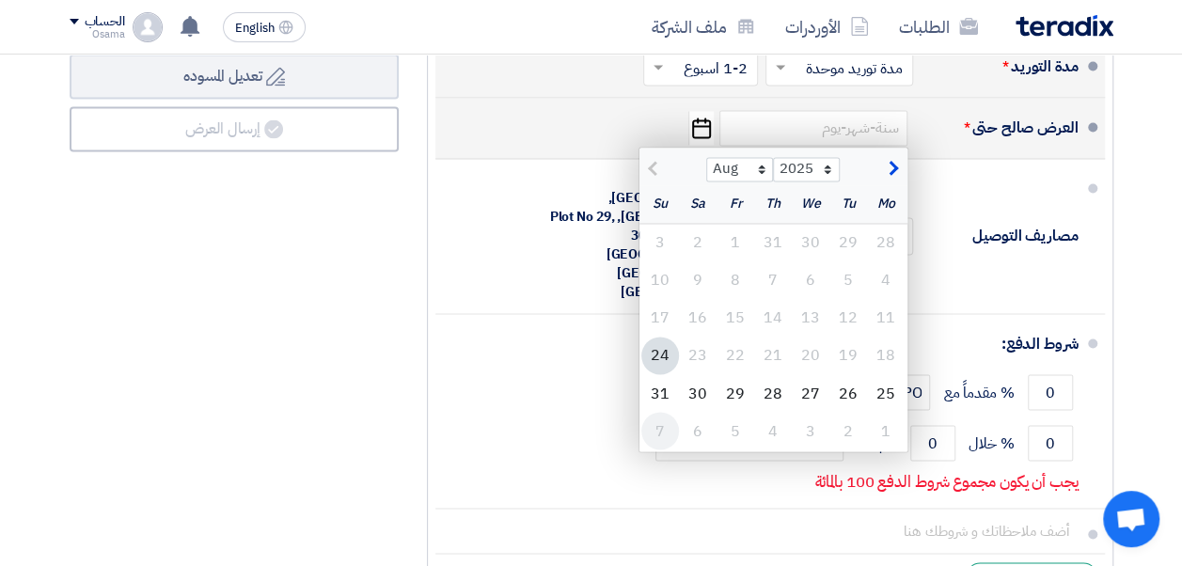
click at [670, 441] on div "7" at bounding box center [660, 431] width 38 height 38
type input "9/7/2025"
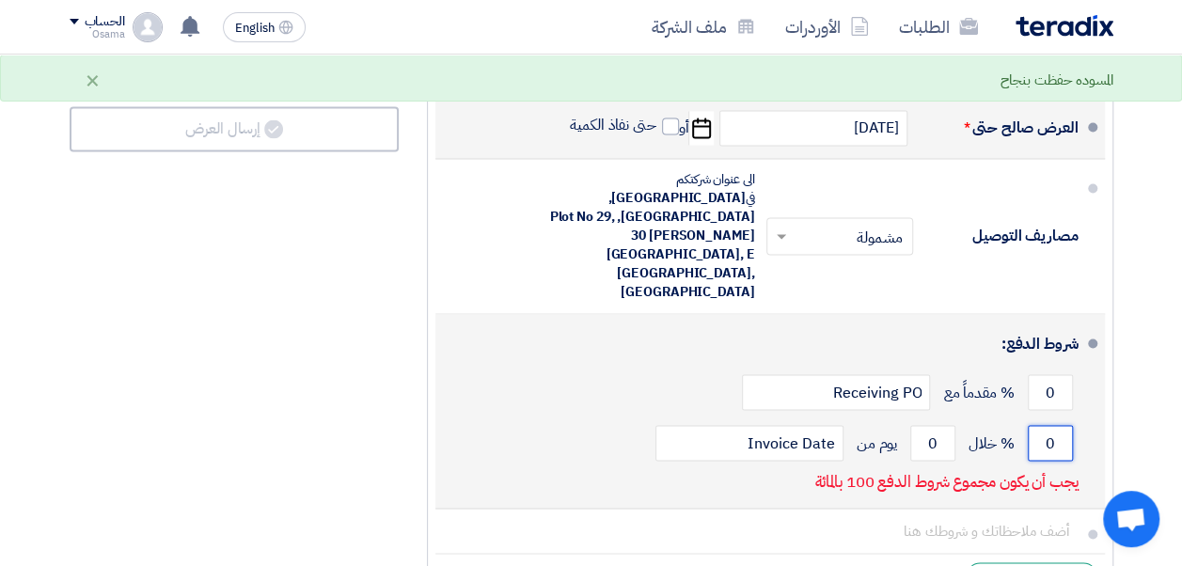
drag, startPoint x: 1046, startPoint y: 373, endPoint x: 1091, endPoint y: 373, distance: 45.1
click at [1091, 373] on li "شروط الدفع: 0 % مقدماً مع Receiving PO 0 % خلال 0 Invoice Date" at bounding box center [769, 411] width 669 height 195
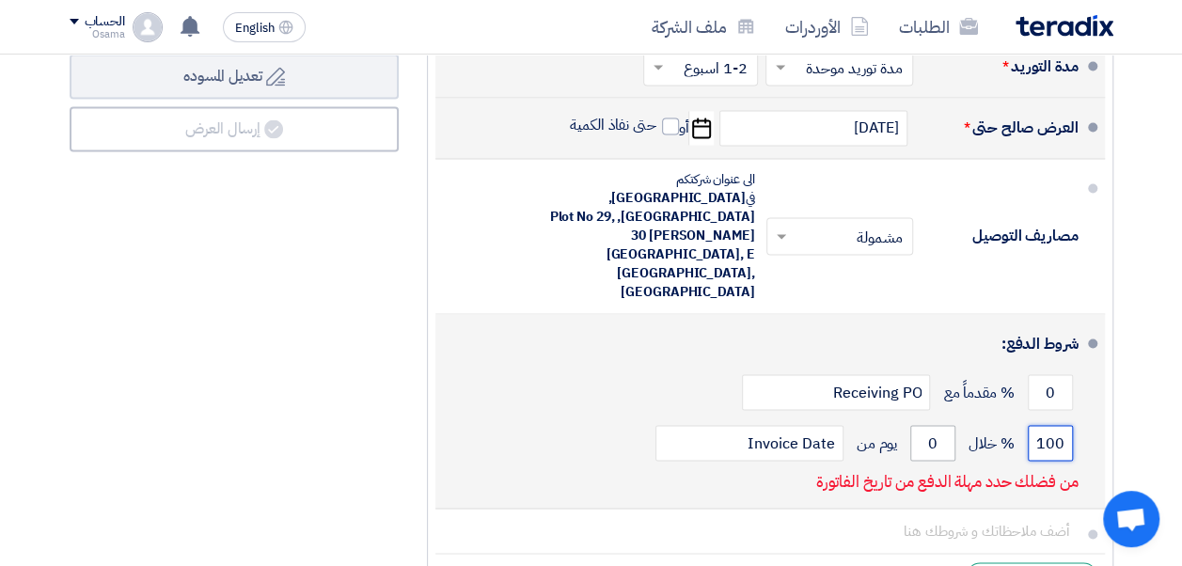
type input "100"
drag, startPoint x: 928, startPoint y: 378, endPoint x: 944, endPoint y: 378, distance: 16.0
click at [944, 425] on input "0" at bounding box center [932, 443] width 45 height 36
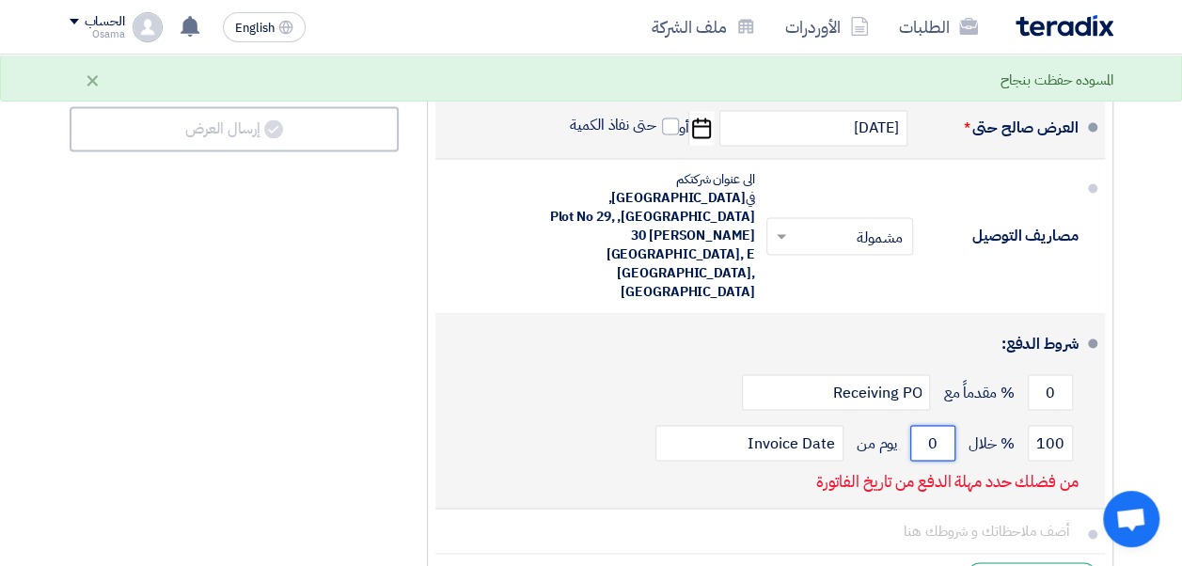
click at [944, 425] on input "0" at bounding box center [932, 443] width 45 height 36
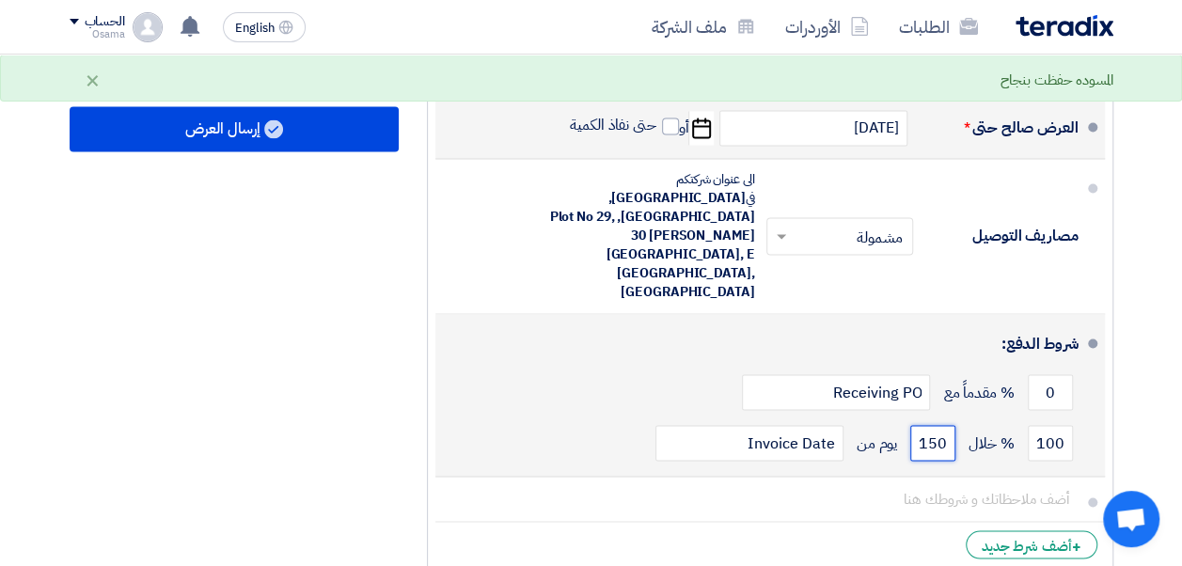
click at [952, 425] on input "150" at bounding box center [932, 443] width 45 height 36
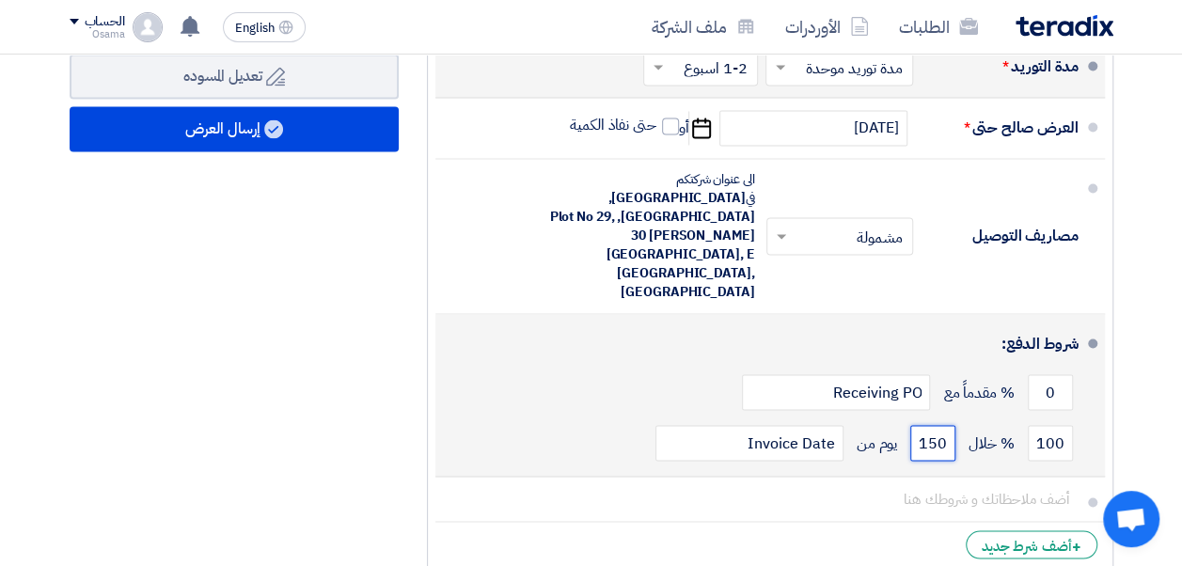
drag, startPoint x: 920, startPoint y: 376, endPoint x: 946, endPoint y: 381, distance: 25.8
click at [946, 425] on input "150" at bounding box center [932, 443] width 45 height 36
type input "15"
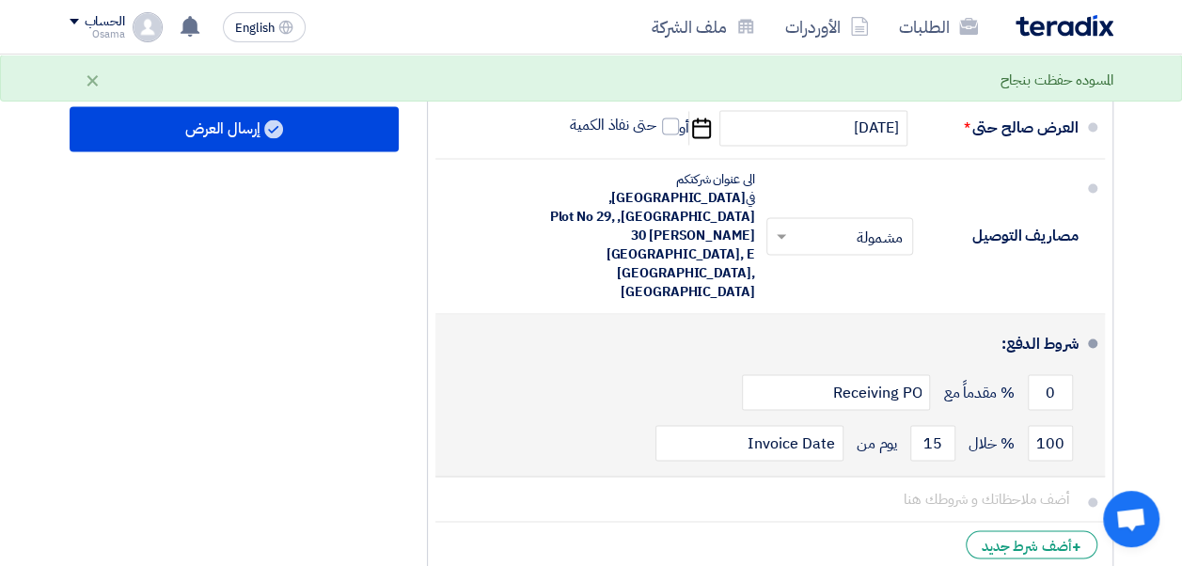
click at [609, 417] on div "100 % خلال 15 يوم من Invoice Date" at bounding box center [764, 442] width 628 height 51
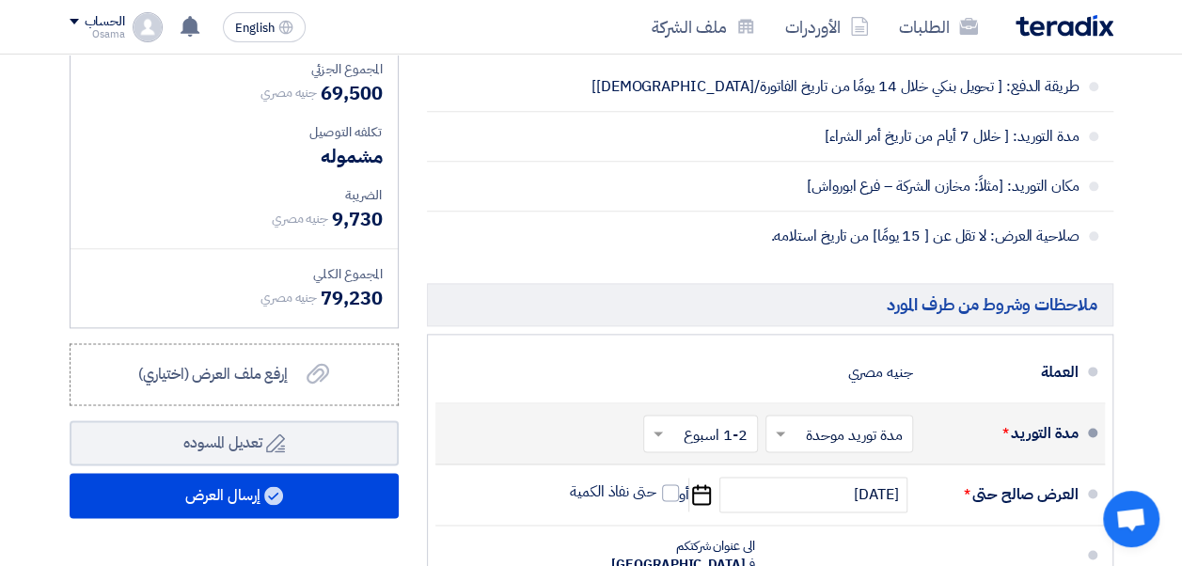
scroll to position [1034, 0]
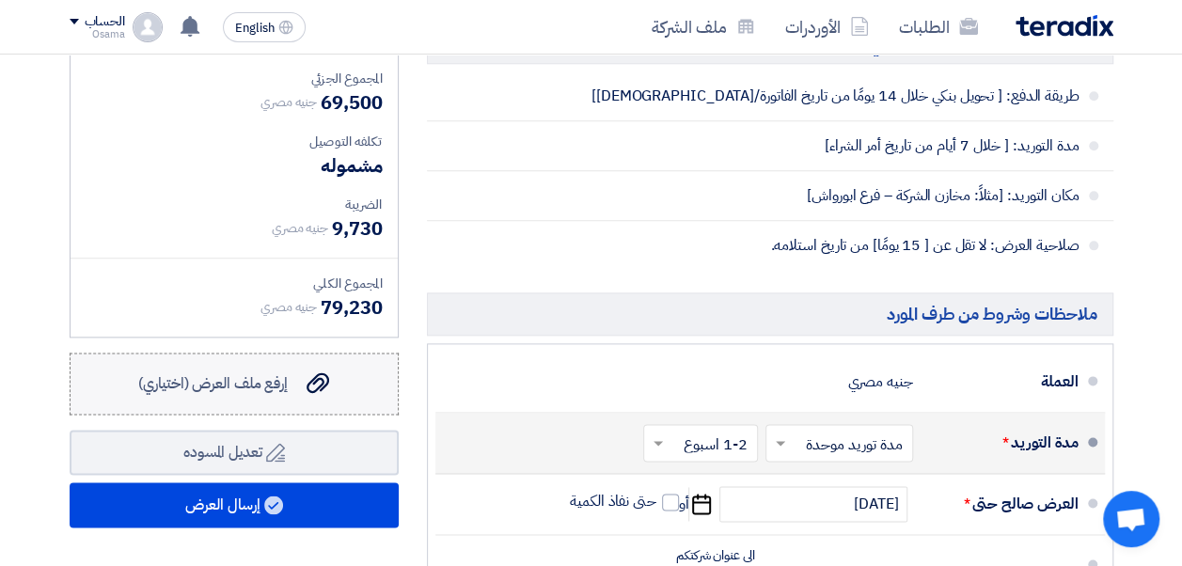
click at [269, 395] on span "إرفع ملف العرض (اختياري)" at bounding box center [212, 383] width 149 height 23
click at [0, 0] on input "إرفع ملف العرض (اختياري) إرفع ملف العرض (اختياري)" at bounding box center [0, 0] width 0 height 0
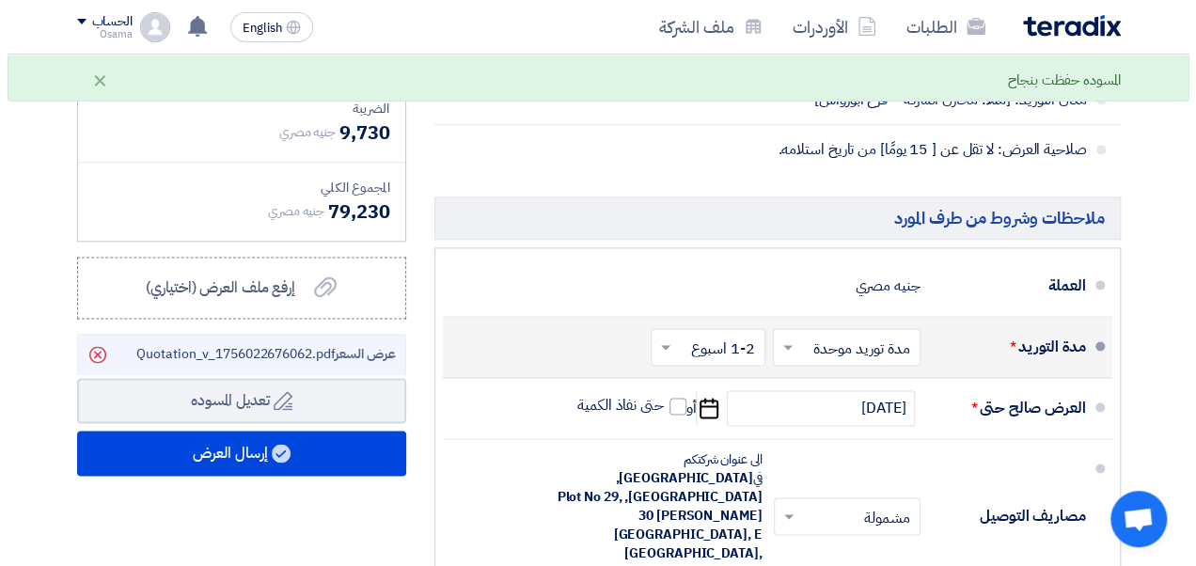
scroll to position [1222, 0]
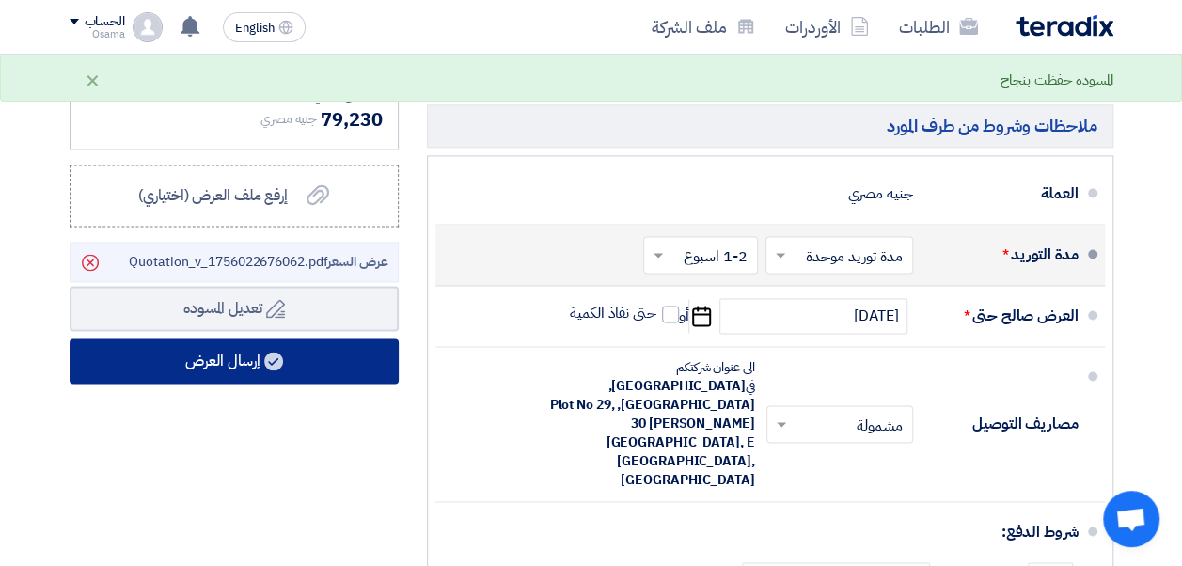
click at [313, 370] on button "إرسال العرض" at bounding box center [234, 360] width 329 height 45
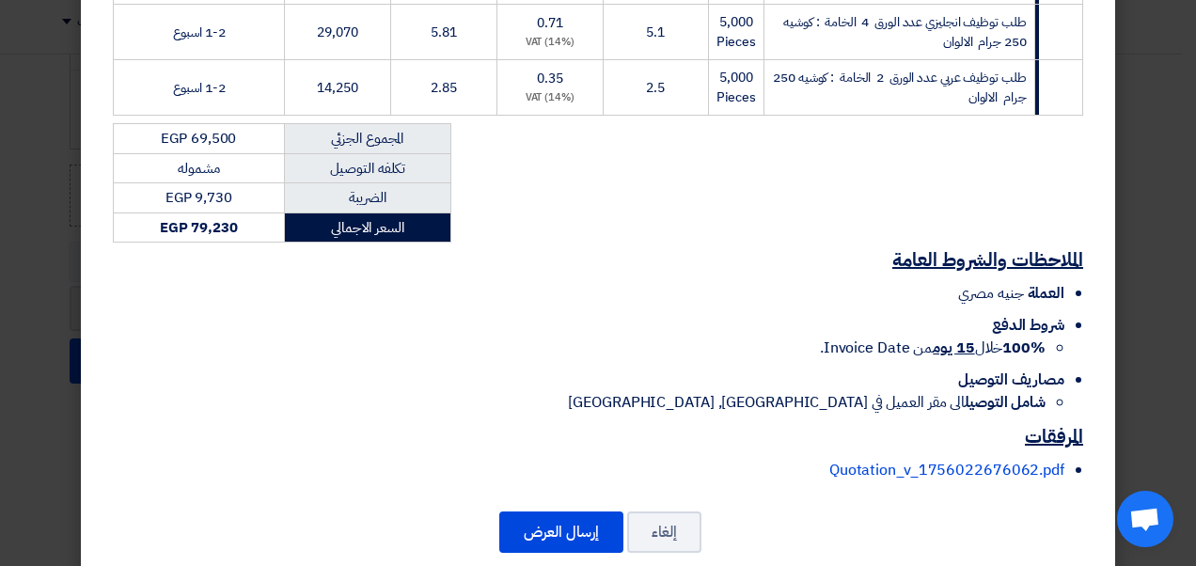
scroll to position [511, 0]
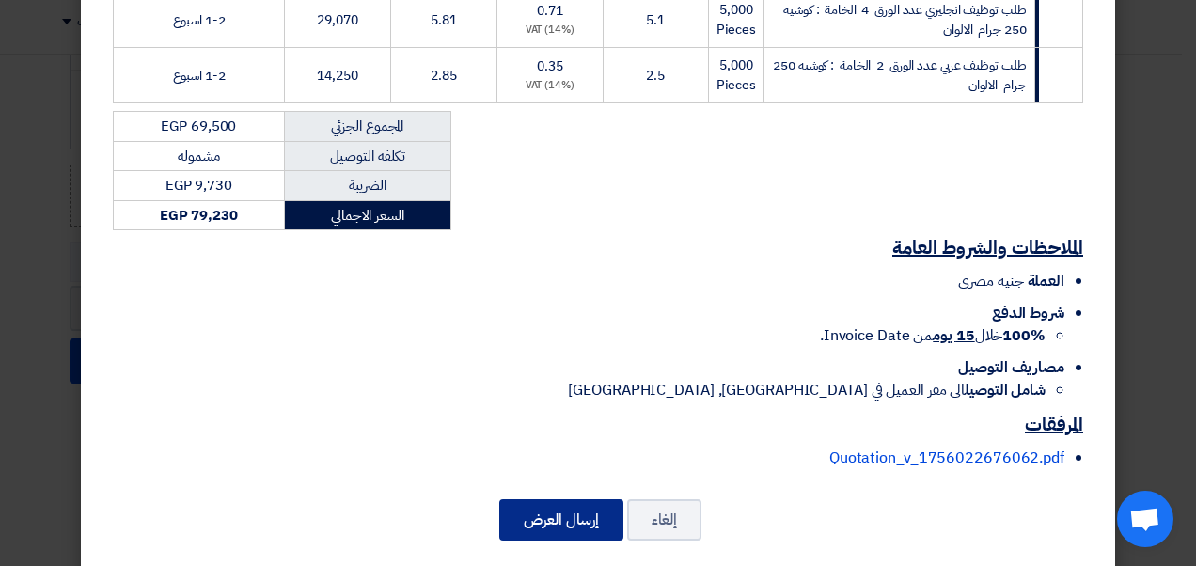
click at [548, 499] on button "إرسال العرض" at bounding box center [561, 519] width 124 height 41
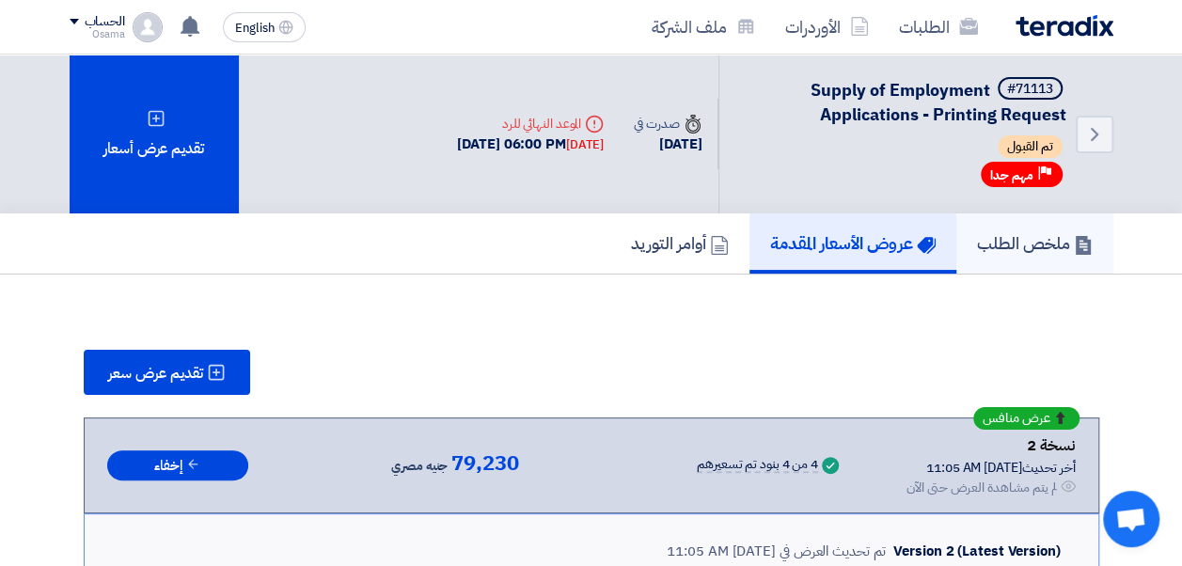
click at [1012, 229] on link "ملخص الطلب" at bounding box center [1034, 243] width 157 height 60
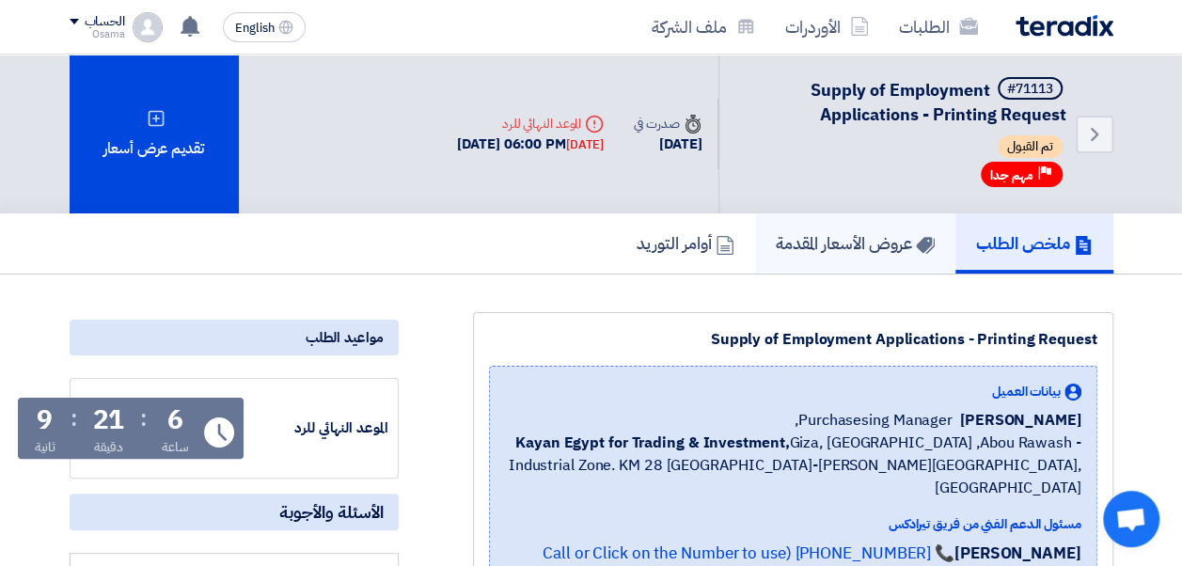
click at [779, 241] on h5 "عروض الأسعار المقدمة" at bounding box center [855, 243] width 159 height 22
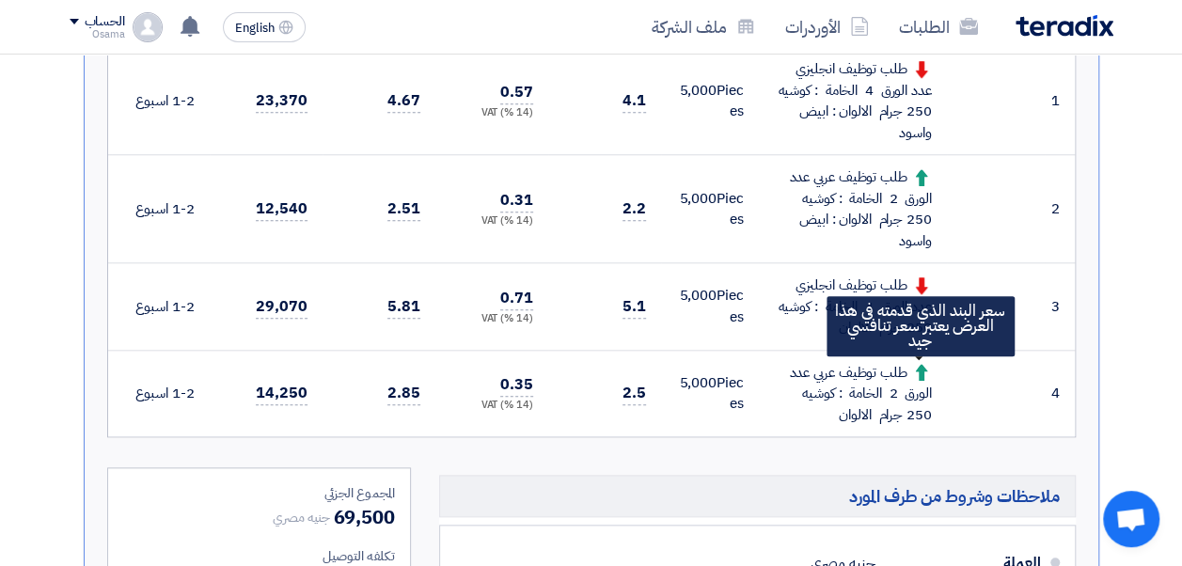
scroll to position [940, 0]
